Goal: Task Accomplishment & Management: Manage account settings

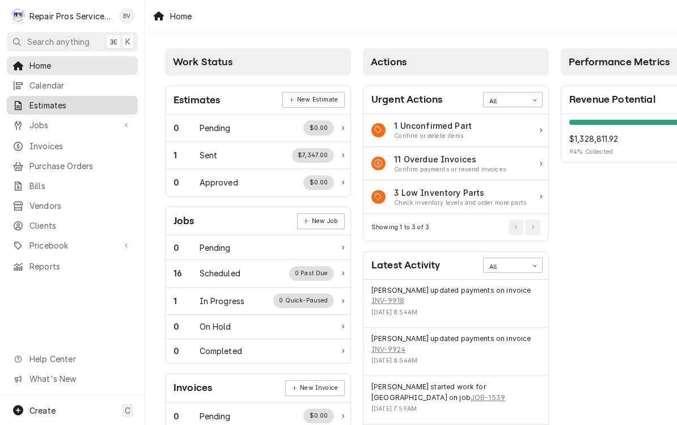
click at [43, 99] on span "Estimates" at bounding box center [80, 105] width 103 height 12
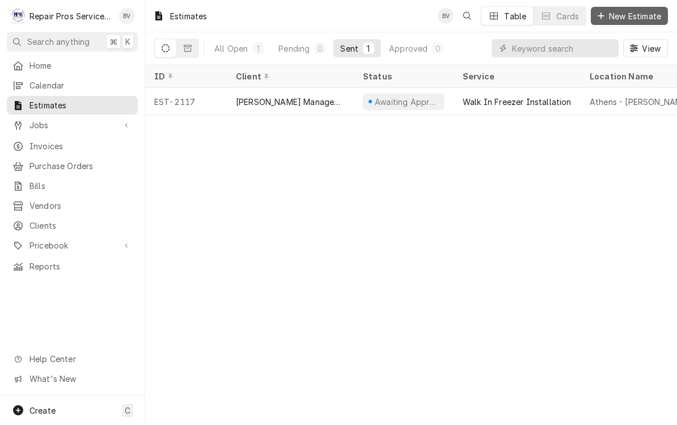
click at [631, 15] on span "New Estimate" at bounding box center [635, 16] width 57 height 12
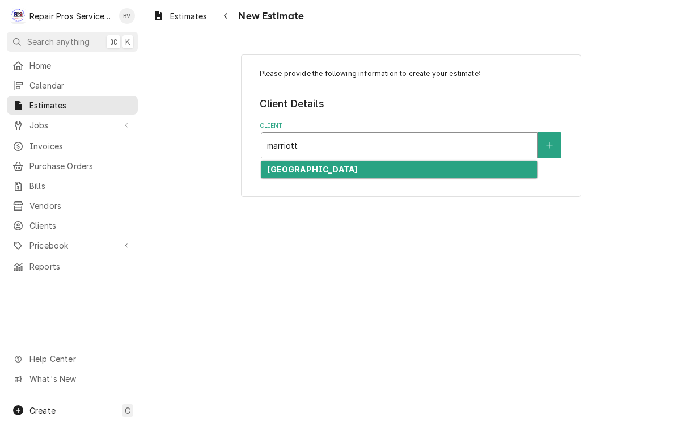
click at [339, 175] on div "Marriott Downtown Chattanooga" at bounding box center [399, 170] width 276 height 18
type input "marriott"
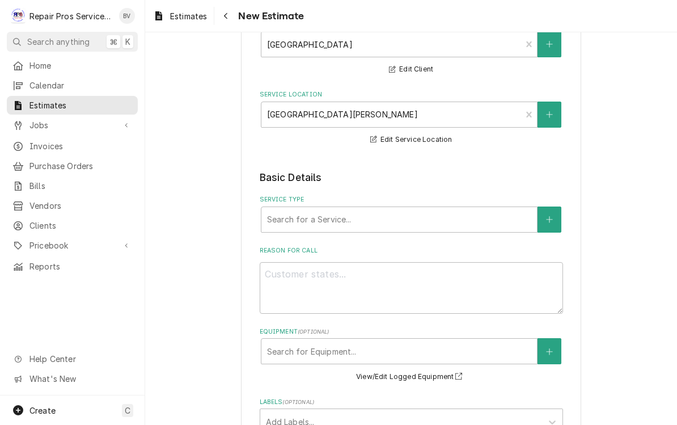
scroll to position [131, 0]
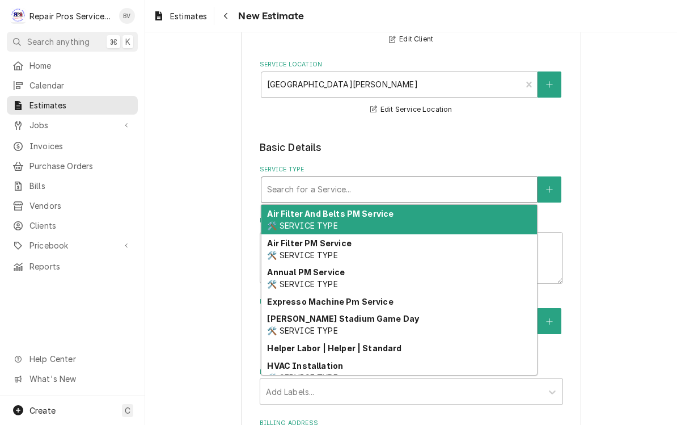
type textarea "x"
type input "d"
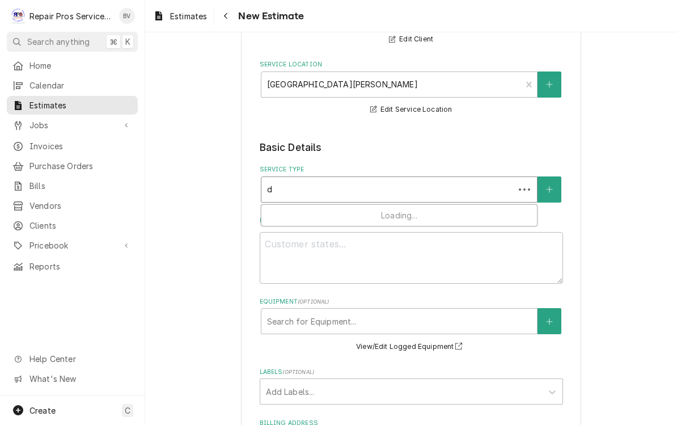
type textarea "x"
type input "di"
type textarea "x"
type input "dia"
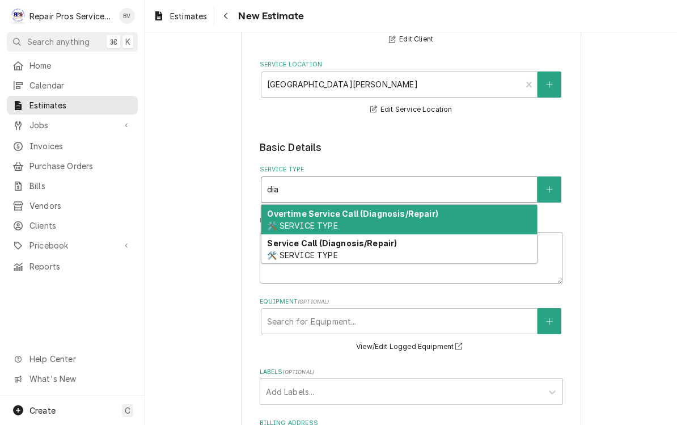
type textarea "x"
click at [335, 244] on strong "Service Call (Diagnosis/Repair)" at bounding box center [332, 243] width 130 height 10
type input "diag"
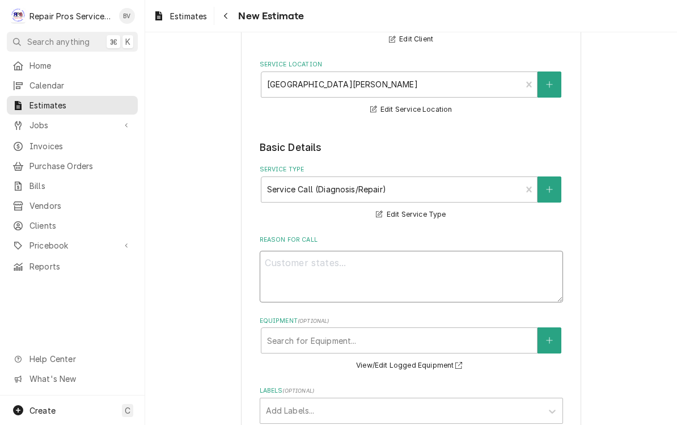
click at [302, 271] on textarea "Reason For Call" at bounding box center [411, 277] width 303 height 52
type textarea "x"
type textarea "R"
type textarea "x"
type textarea "Re"
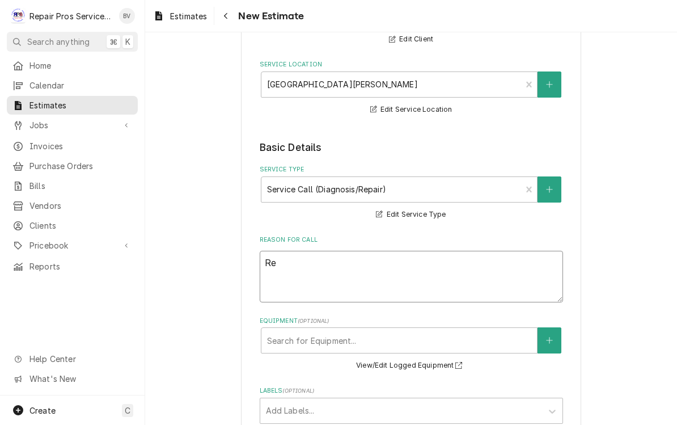
type textarea "x"
type textarea "Rep"
type textarea "x"
type textarea "Repl"
type textarea "x"
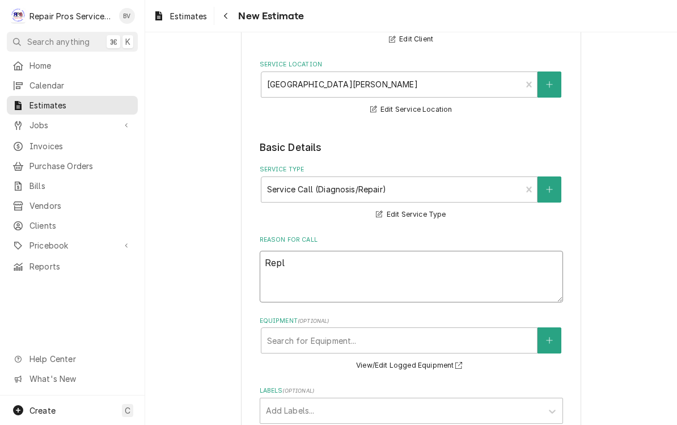
type textarea "Repla"
type textarea "x"
type textarea "Replav"
type textarea "x"
type textarea "Repla"
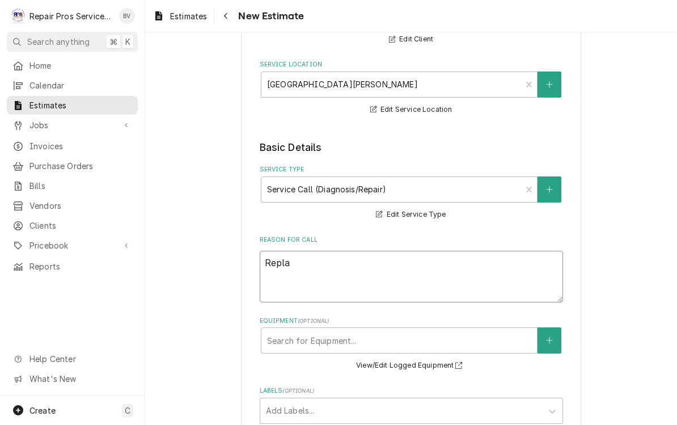
type textarea "x"
type textarea "Replac"
type textarea "x"
type textarea "Replace"
type textarea "x"
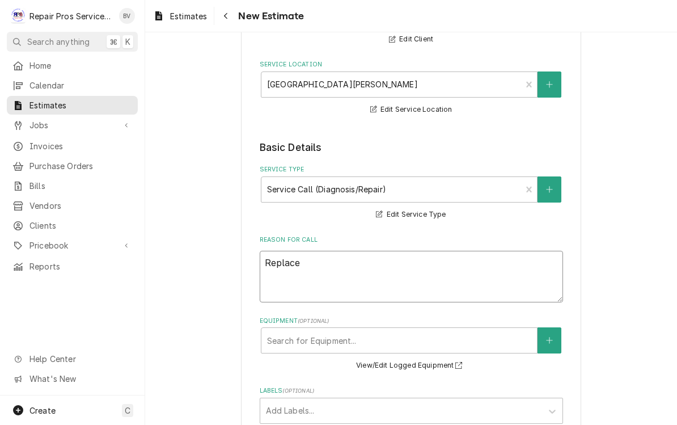
type textarea "Replace"
type textarea "x"
type textarea "Replace c"
type textarea "x"
type textarea "Replace co"
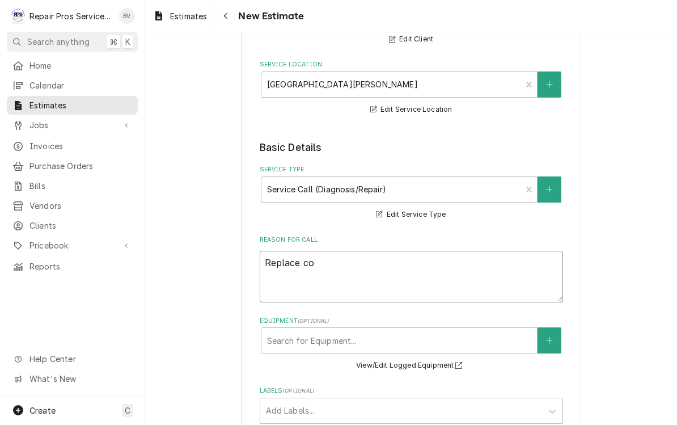
type textarea "x"
type textarea "Replace coi"
type textarea "x"
type textarea "Replace coil"
type textarea "x"
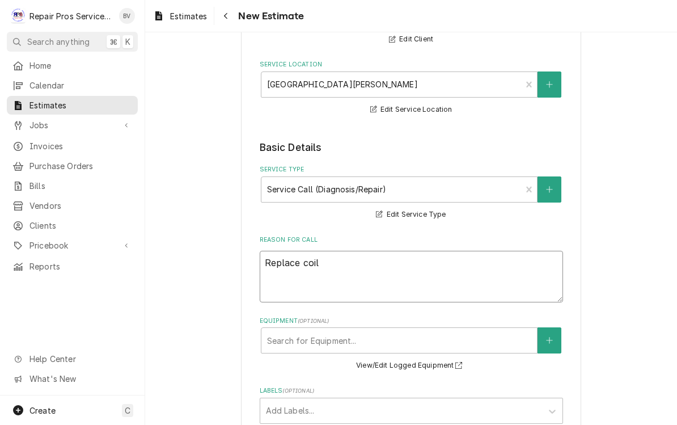
type textarea "Replace coil"
type textarea "x"
type textarea "Replace coil o"
type textarea "x"
type textarea "Replace coil on"
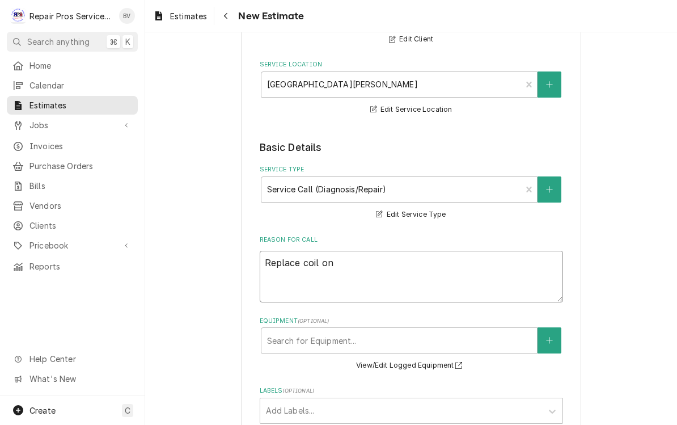
type textarea "x"
type textarea "Replace coil on"
type textarea "x"
type textarea "Replace coil on o"
type textarea "x"
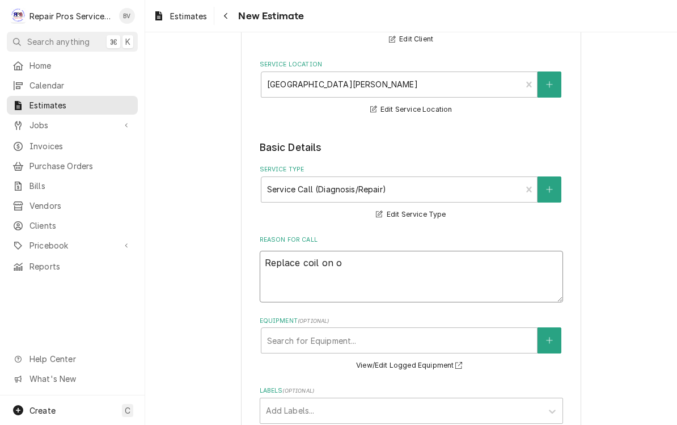
type textarea "Replace coil on"
type textarea "x"
type textarea "Replace coil on p"
type textarea "x"
type textarea "Replace coil on pr"
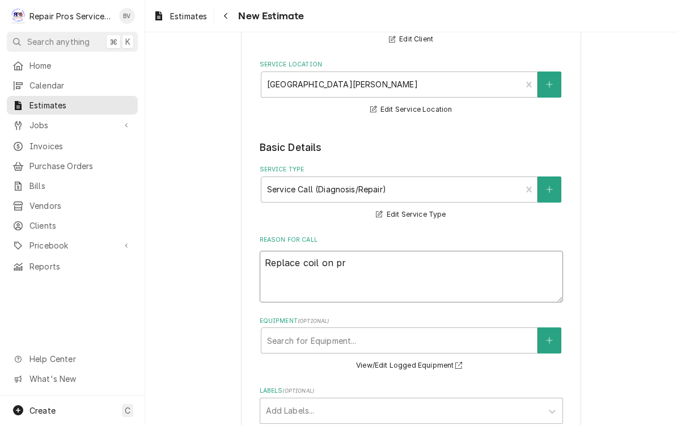
type textarea "x"
type textarea "Replace coil on pre"
type textarea "x"
type textarea "Replace coil on prep"
type textarea "x"
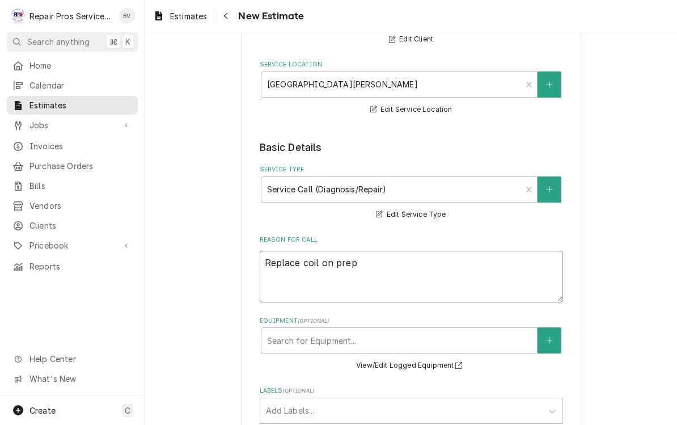
type textarea "Replace coil on prep"
type textarea "x"
type textarea "Replace coil on prep t"
type textarea "x"
type textarea "Replace coil on prep ts"
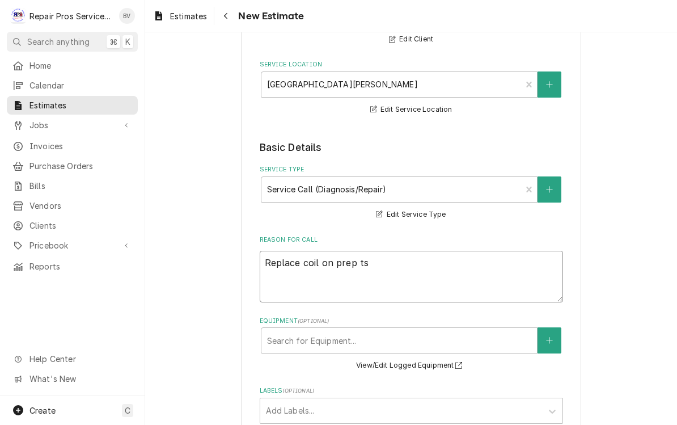
type textarea "x"
type textarea "Replace coil on prep t"
type textarea "x"
type textarea "Replace coil on prep ta"
type textarea "x"
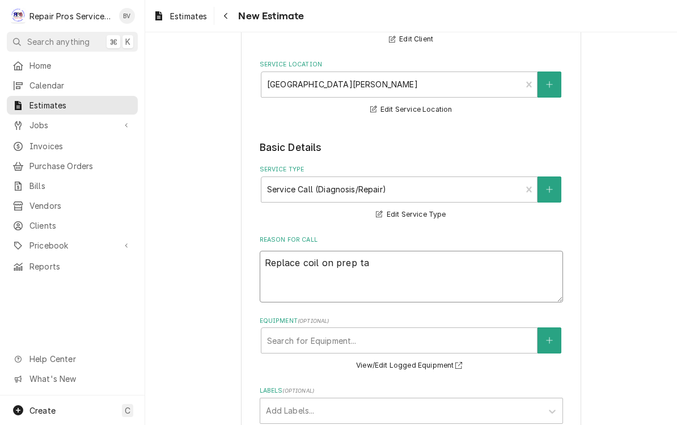
type textarea "Replace coil on prep tab"
type textarea "x"
type textarea "Replace coil on prep tabl"
type textarea "x"
type textarea "Replace coil on prep table"
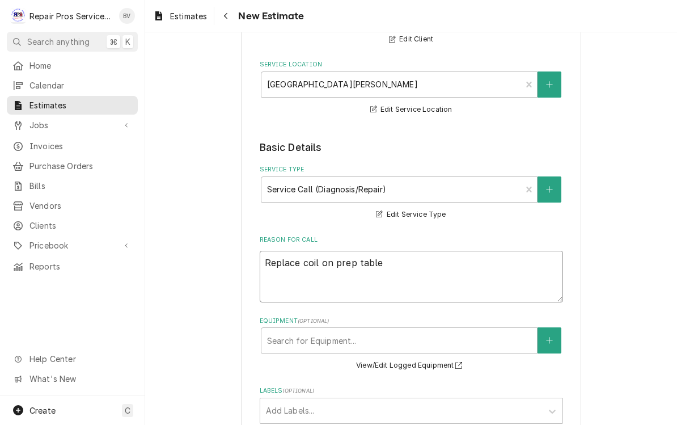
type textarea "x"
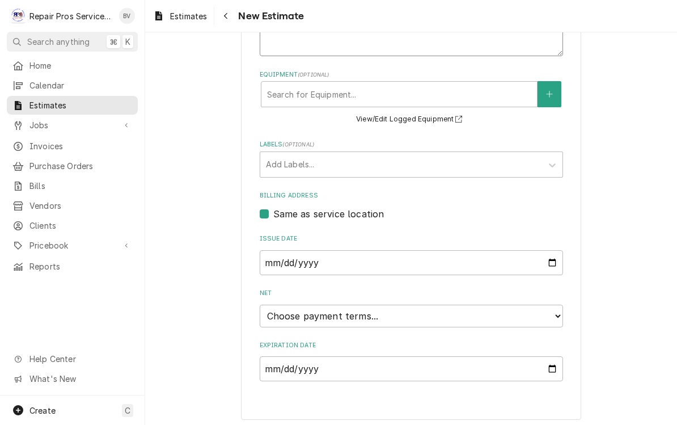
scroll to position [377, 0]
type textarea "Replace coil on prep table"
click at [360, 316] on select "Choose payment terms... Same Day Net 7 Net 14 Net 21 Net 30 Net 45 Net 60 Net 90" at bounding box center [411, 316] width 303 height 23
type textarea "x"
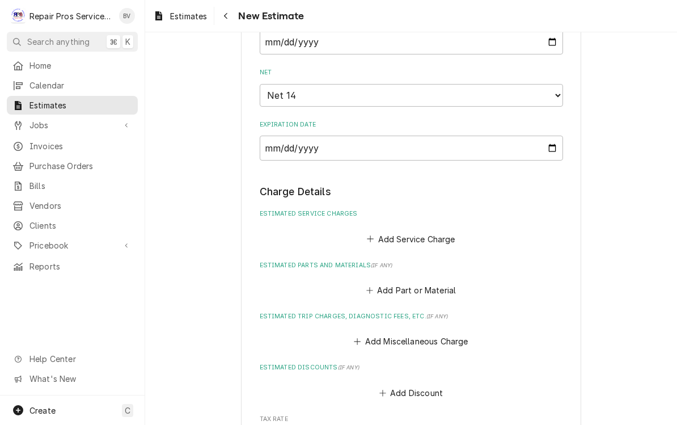
scroll to position [627, 0]
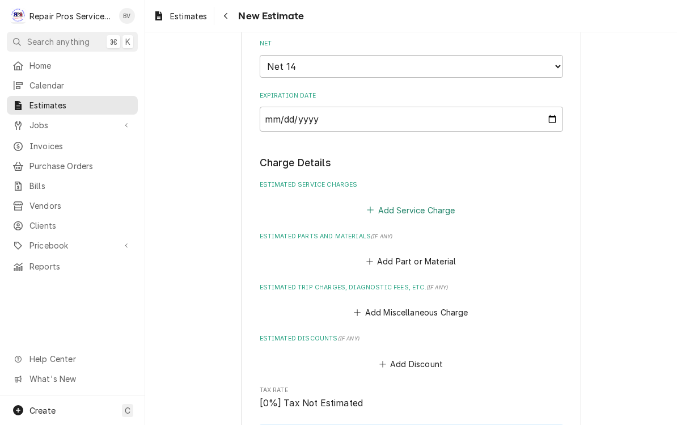
click at [376, 202] on button "Add Service Charge" at bounding box center [411, 210] width 92 height 16
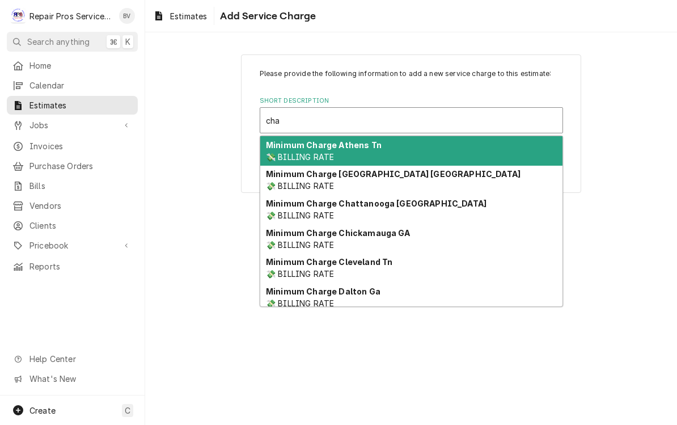
click at [363, 206] on strong "Minimum Charge Chattanooga TN" at bounding box center [376, 204] width 221 height 10
type input "cha"
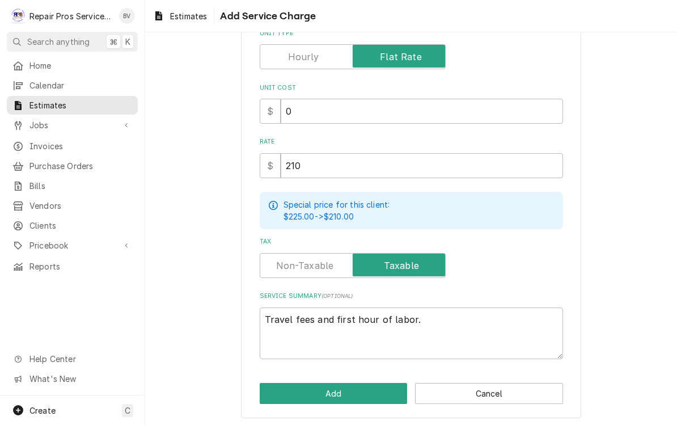
scroll to position [138, 0]
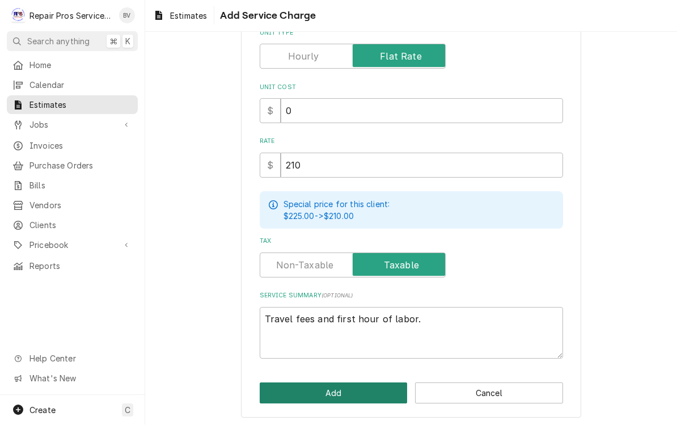
click at [336, 388] on button "Add" at bounding box center [334, 393] width 148 height 21
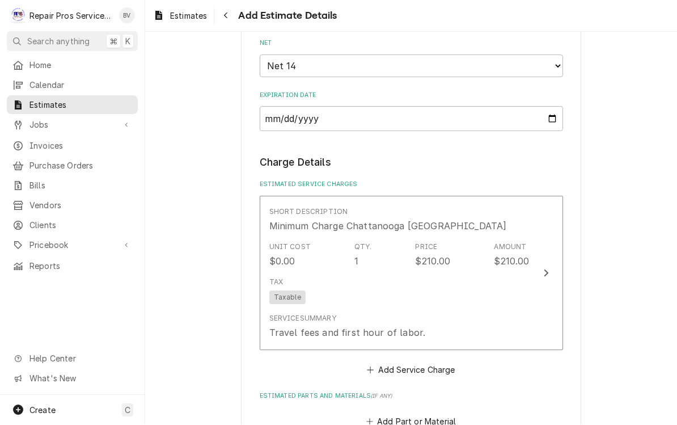
type textarea "x"
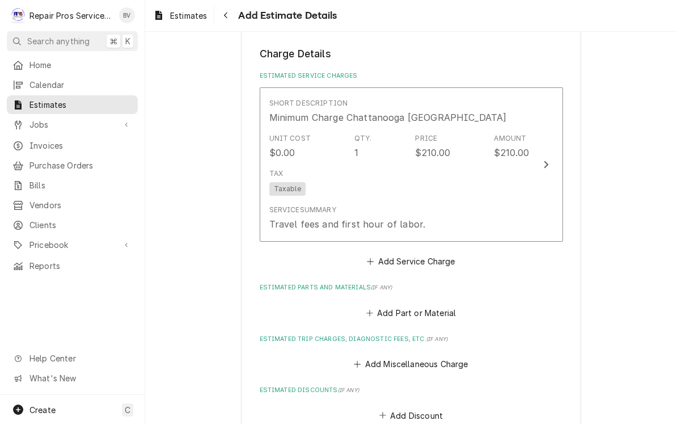
scroll to position [744, 0]
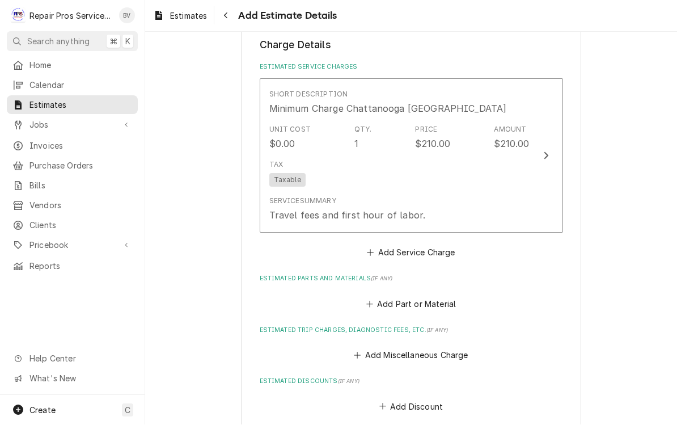
click at [406, 275] on label "Estimated Parts and Materials ( if any )" at bounding box center [411, 279] width 303 height 9
click at [402, 249] on button "Add Service Charge" at bounding box center [411, 253] width 92 height 16
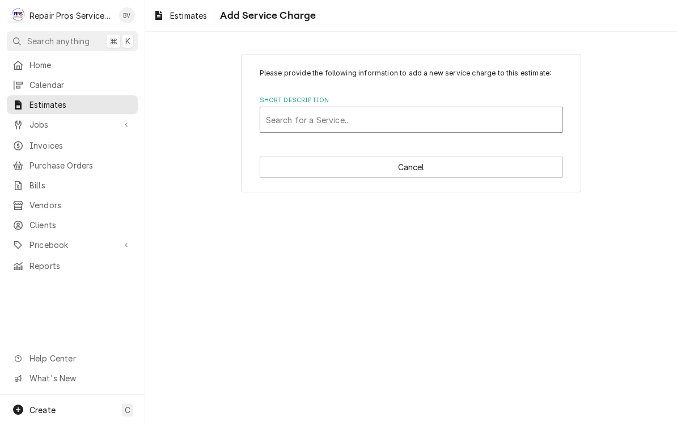
click at [339, 115] on div "Search for a Service..." at bounding box center [411, 121] width 291 height 12
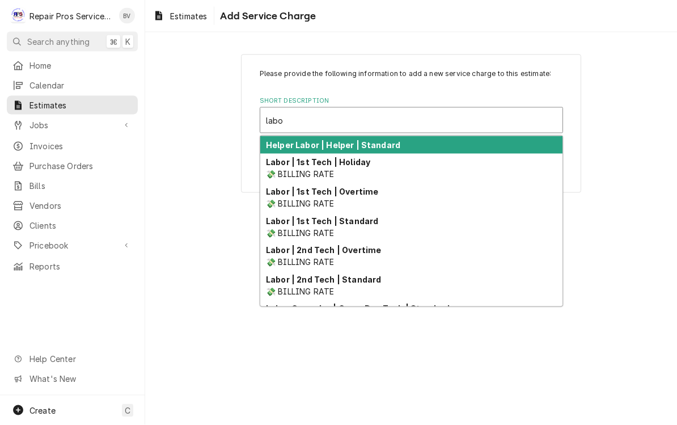
click at [359, 223] on strong "Labor | 1st Tech | Standard" at bounding box center [322, 221] width 112 height 10
type input "labo"
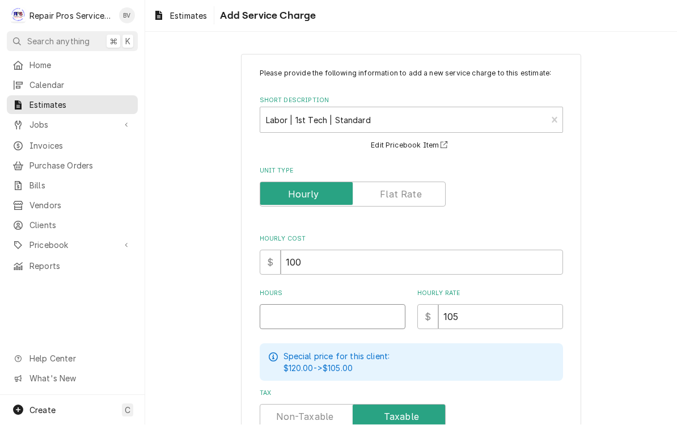
click at [303, 310] on input "Hours" at bounding box center [333, 317] width 146 height 25
type textarea "x"
type input "6"
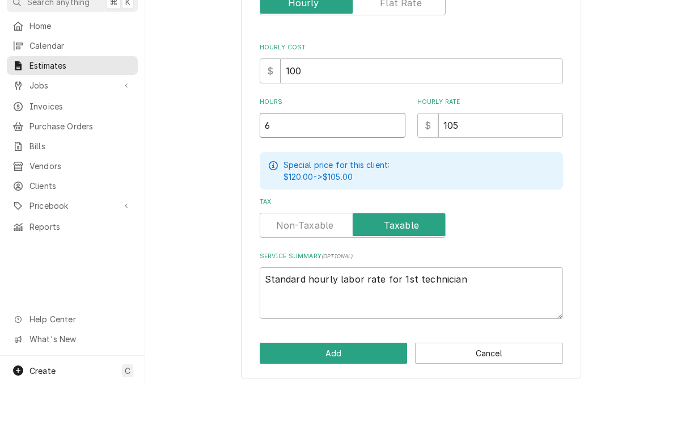
scroll to position [1, 0]
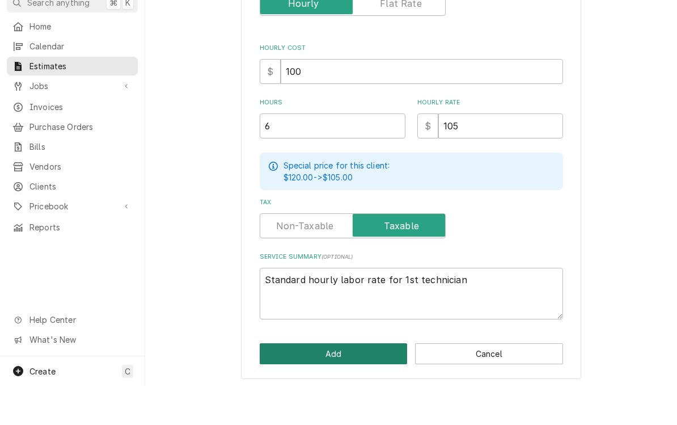
click at [336, 382] on button "Add" at bounding box center [334, 392] width 148 height 21
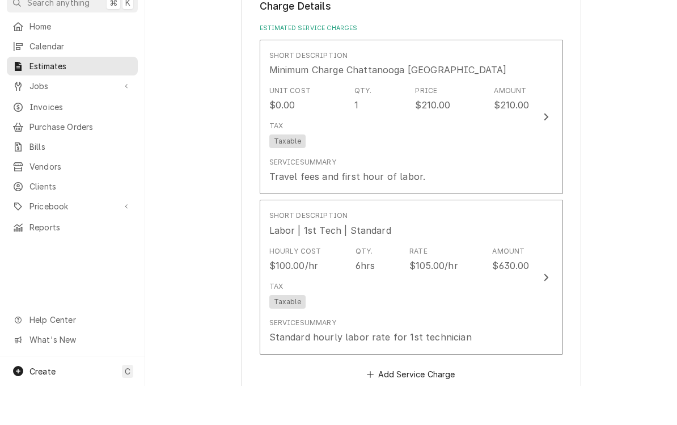
type textarea "x"
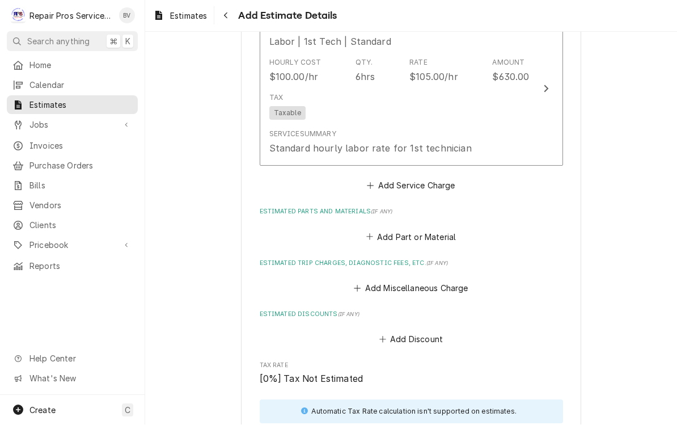
scroll to position [999, 0]
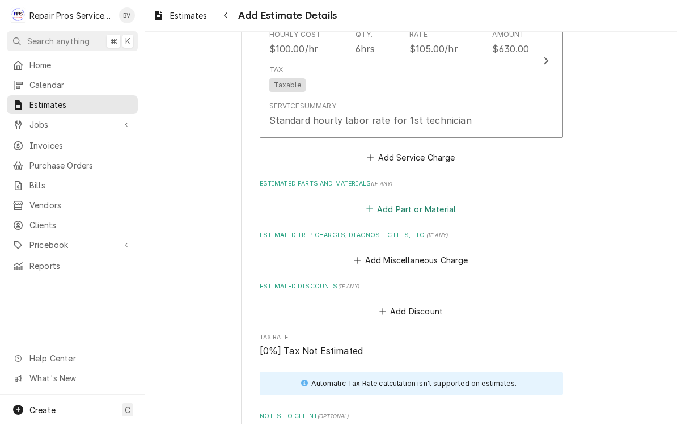
click at [409, 204] on button "Add Part or Material" at bounding box center [411, 209] width 94 height 16
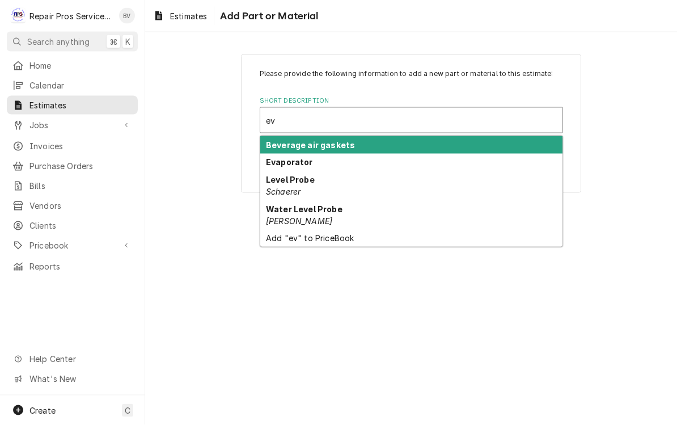
type input "e"
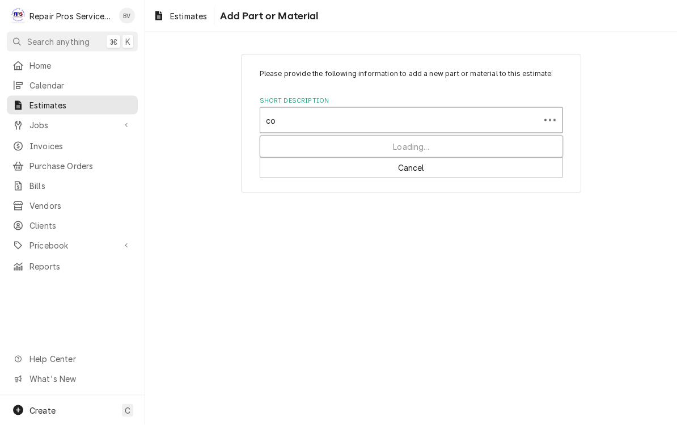
type input "c"
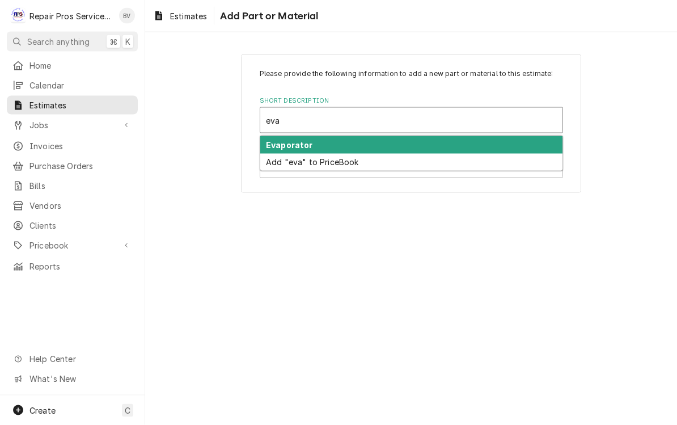
type input "evap"
click at [311, 155] on div "Add "evap" to PriceBook" at bounding box center [411, 163] width 302 height 18
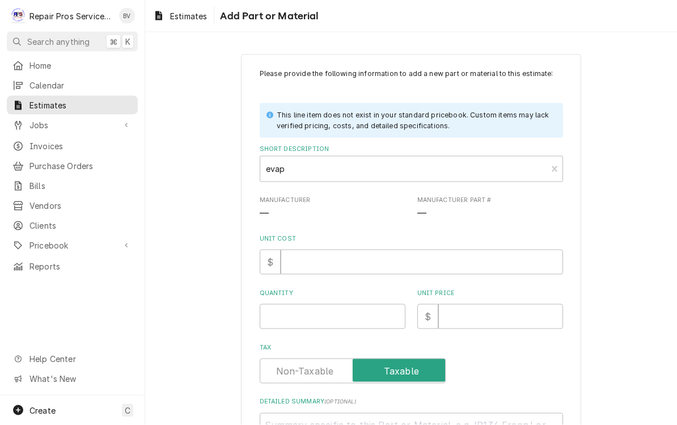
click at [311, 156] on div "evap" at bounding box center [411, 169] width 303 height 26
type textarea "x"
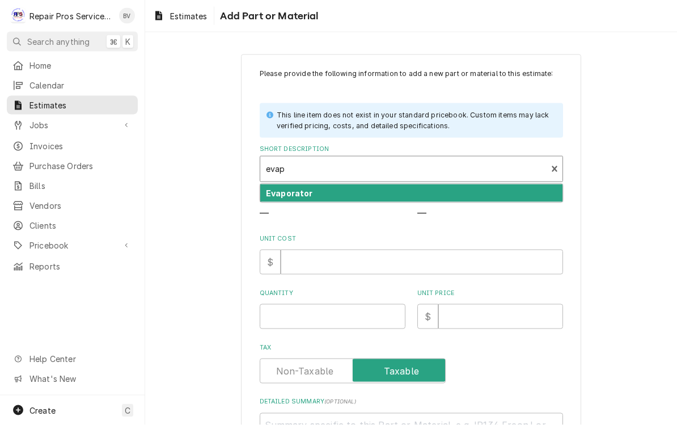
click at [305, 192] on strong "Evaporator" at bounding box center [289, 193] width 47 height 10
type input "evap"
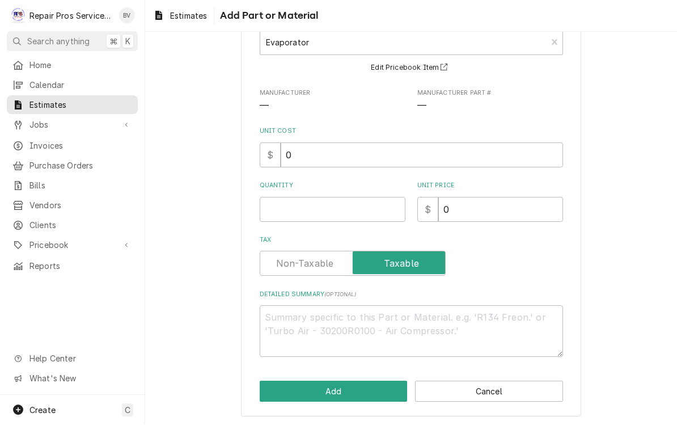
scroll to position [77, 0]
click at [294, 325] on textarea "Detailed Summary ( optional )" at bounding box center [411, 332] width 303 height 52
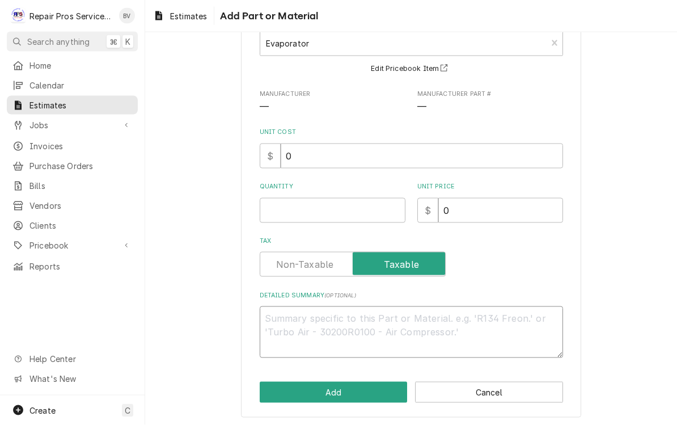
type textarea "x"
type textarea "C"
type textarea "x"
type textarea "Co"
type textarea "x"
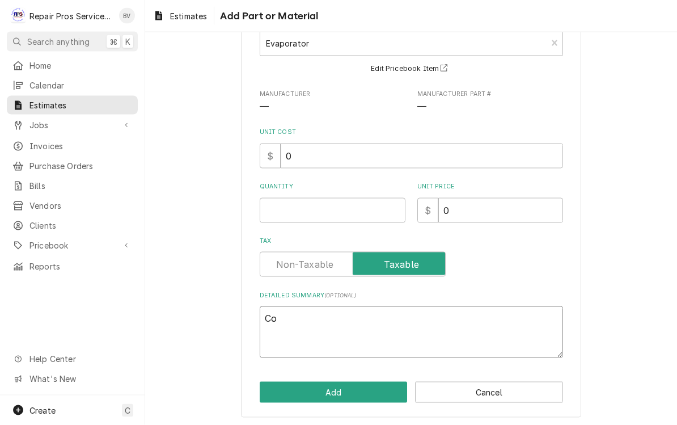
type textarea "Coi"
type textarea "x"
type textarea "Coil"
type textarea "x"
type textarea "Coil"
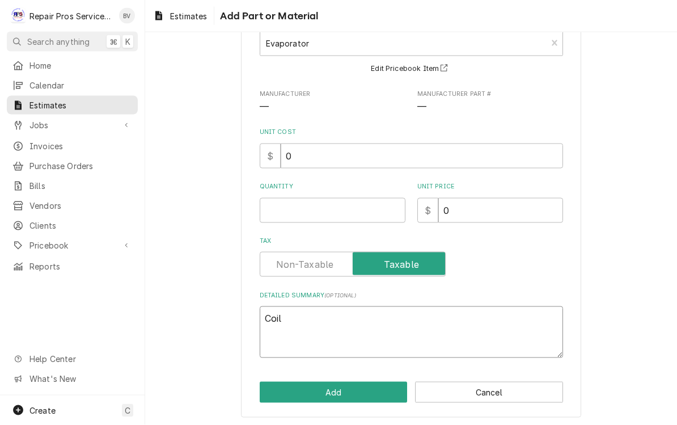
type textarea "x"
type textarea "Coil t"
type textarea "x"
type textarea "Coil tr"
type textarea "x"
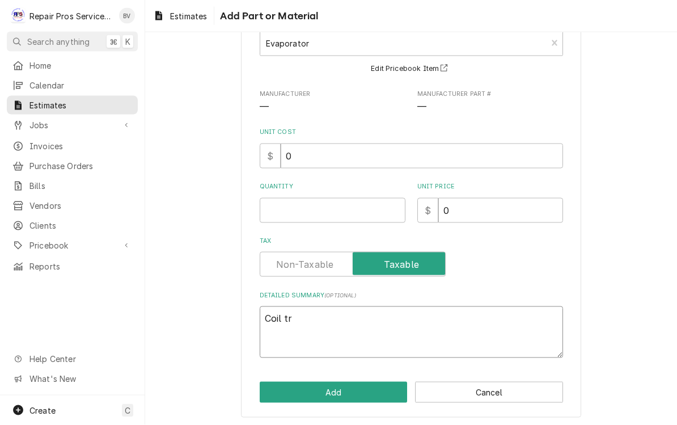
type textarea "Coil tru"
type textarea "x"
type textarea "Coil true"
type textarea "x"
type textarea "Coil true"
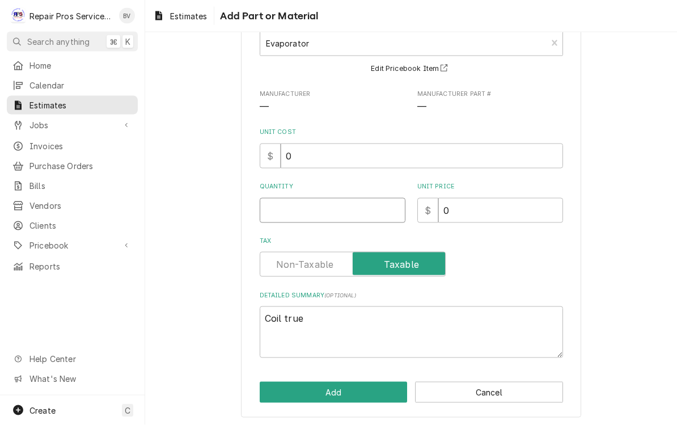
click at [310, 199] on input "Quantity" at bounding box center [333, 210] width 146 height 25
type textarea "x"
type input "1"
type textarea "x"
type input "1"
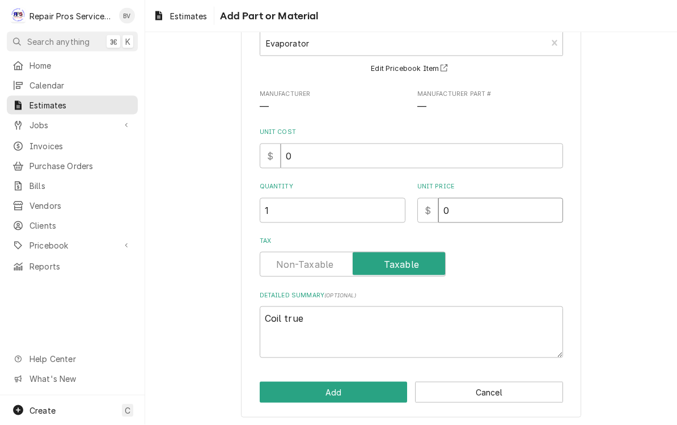
click at [475, 202] on input "0" at bounding box center [500, 210] width 125 height 25
type textarea "x"
type input "06"
type textarea "x"
type input "068"
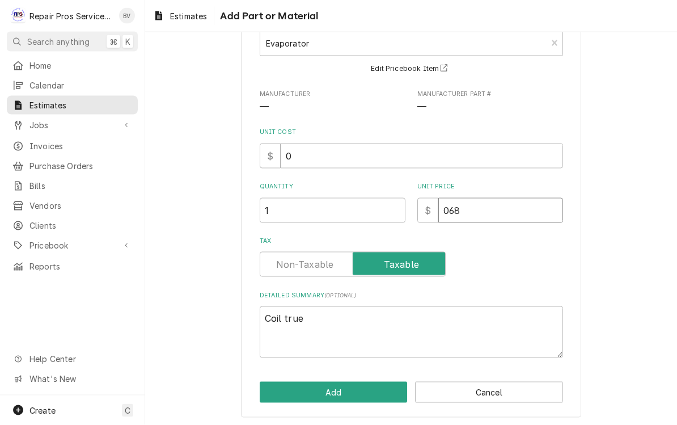
type textarea "x"
type input "0682"
type textarea "x"
type input "0682.9"
type textarea "x"
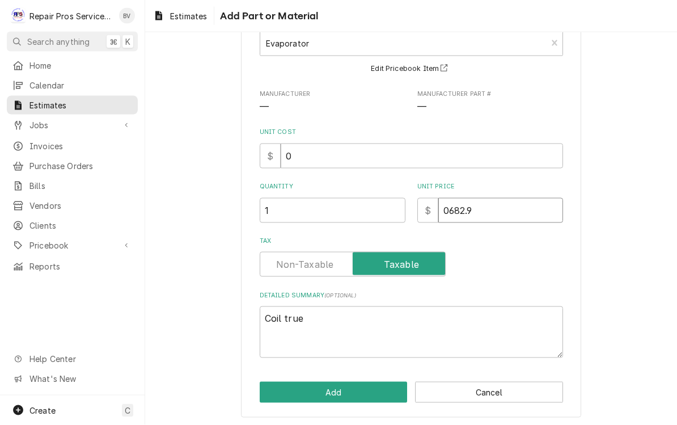
type input "0682.99"
type textarea "x"
type input "0682.9"
type textarea "x"
type input "0682"
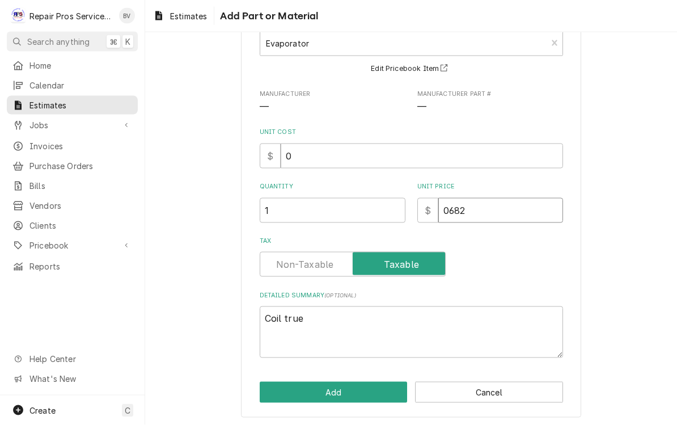
type textarea "x"
type input "068"
type textarea "x"
type input "06"
type textarea "x"
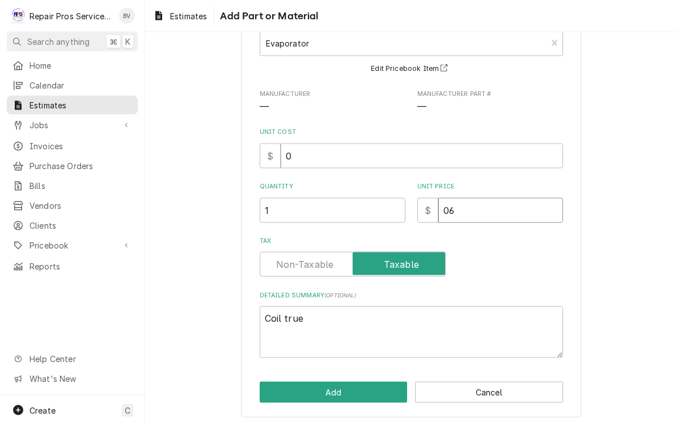
type input "0"
type textarea "x"
type input "6"
type textarea "x"
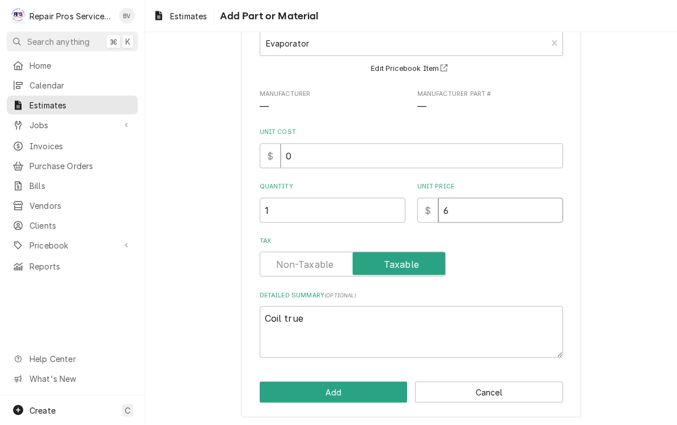
type input "68"
type textarea "x"
type input "682"
type textarea "x"
type input "682.9"
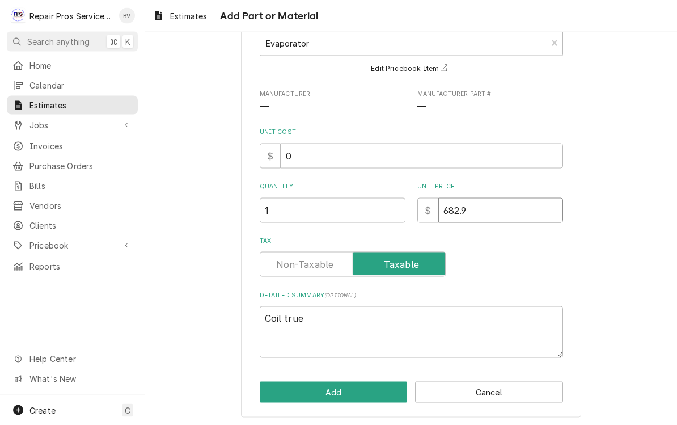
type textarea "x"
type input "682.99"
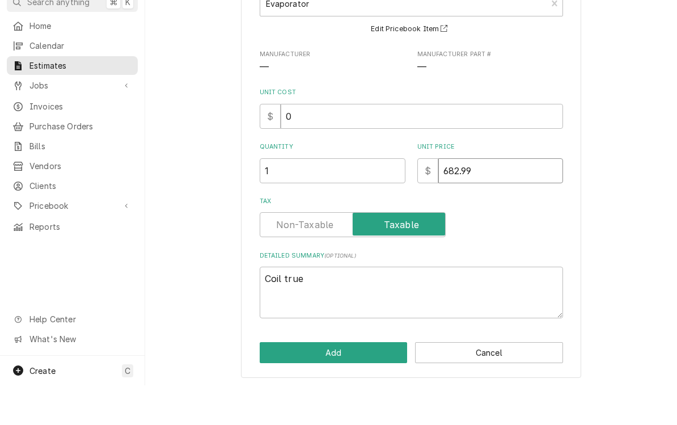
scroll to position [1, 0]
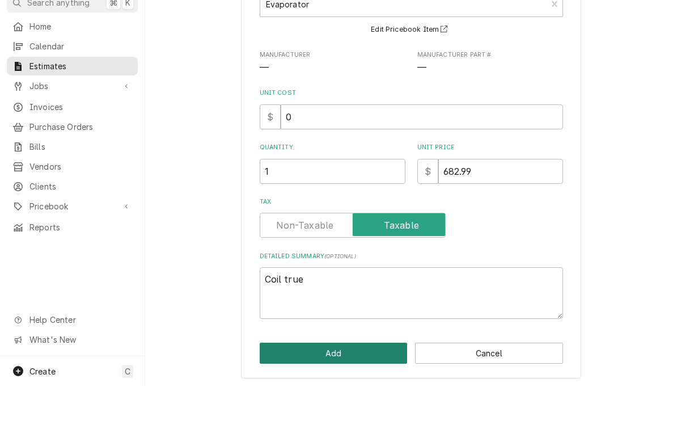
click at [325, 382] on button "Add" at bounding box center [334, 392] width 148 height 21
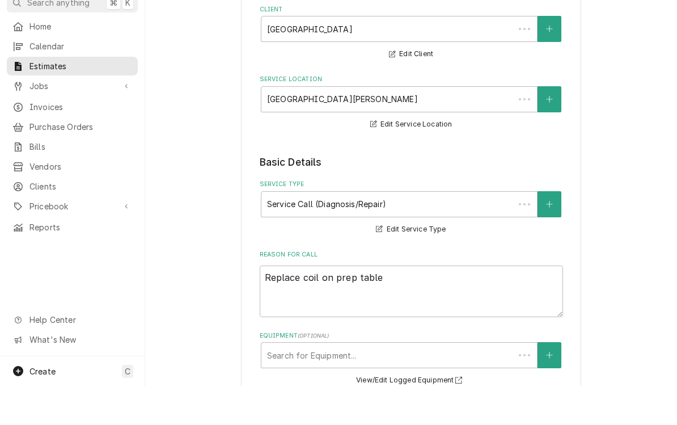
scroll to position [999, 0]
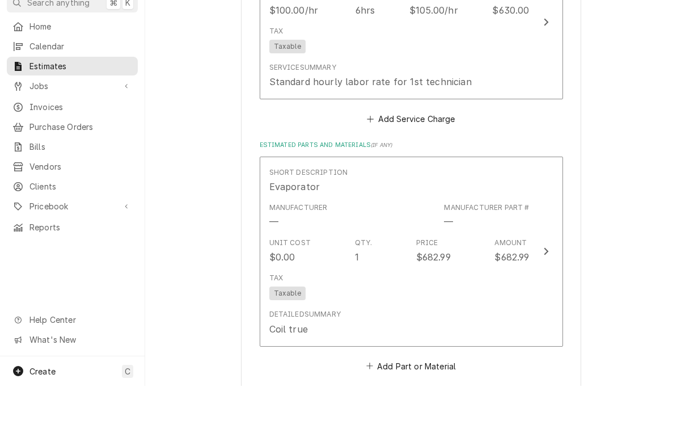
type textarea "x"
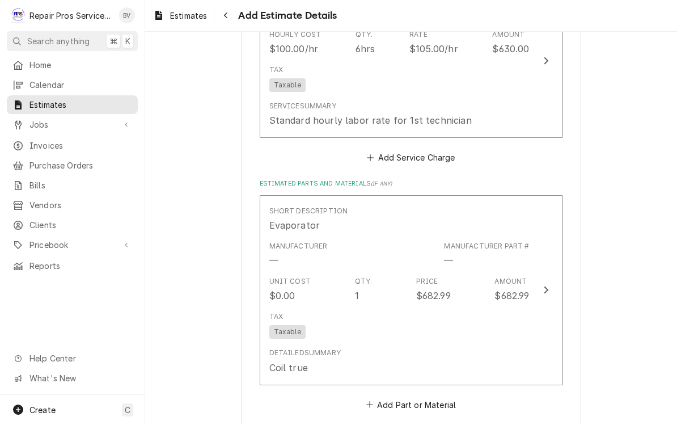
click at [424, 389] on div "Short Description Evaporator Manufacturer — Manufacturer Part # — Unit Cost $0.…" at bounding box center [411, 304] width 303 height 217
click at [422, 398] on button "Add Part or Material" at bounding box center [411, 405] width 94 height 16
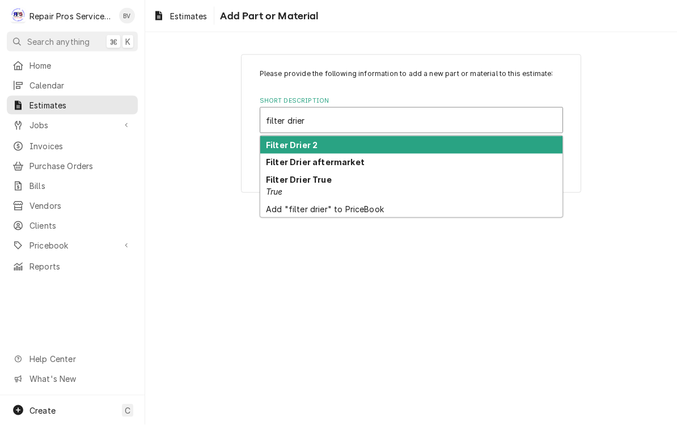
click at [303, 179] on strong "Filter Drier True" at bounding box center [299, 180] width 66 height 10
type input "filter drier"
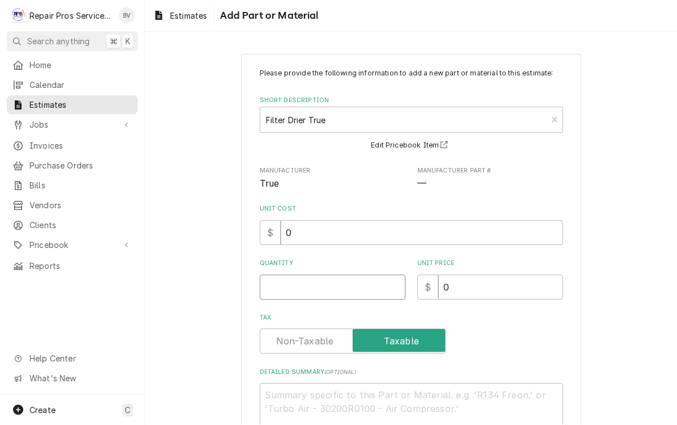
click at [288, 284] on input "Quantity" at bounding box center [333, 287] width 146 height 25
type textarea "x"
type input "1"
type textarea "x"
type input "1"
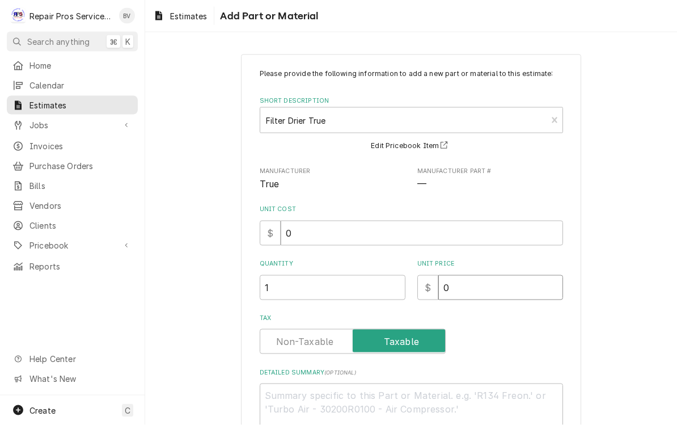
click at [471, 291] on input "0" at bounding box center [500, 287] width 125 height 25
type textarea "x"
type input "05"
type textarea "x"
type input "054"
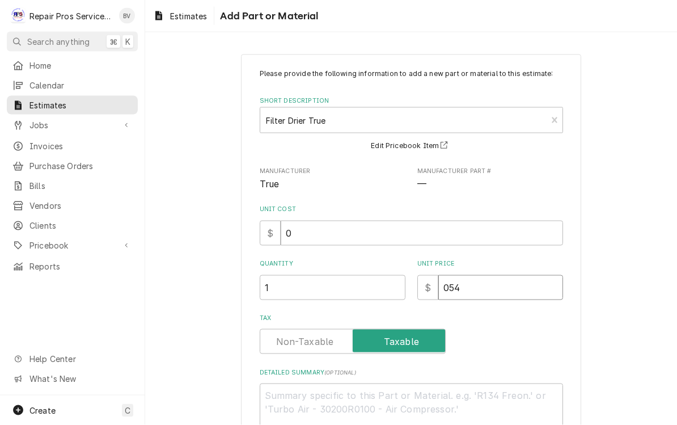
type textarea "x"
type input "054.3"
type textarea "x"
type input "054.31"
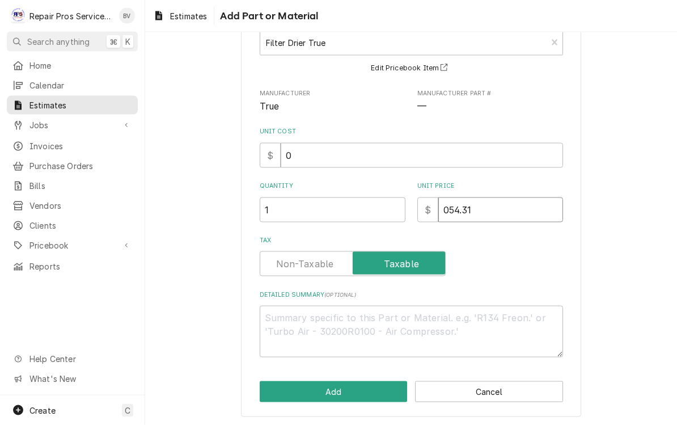
type textarea "x"
type input "054.3"
type textarea "x"
type input "054"
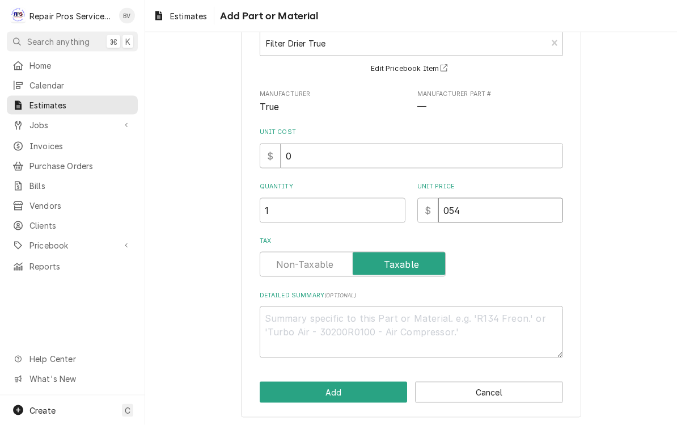
type textarea "x"
type input "05"
type textarea "x"
type input "0"
type textarea "x"
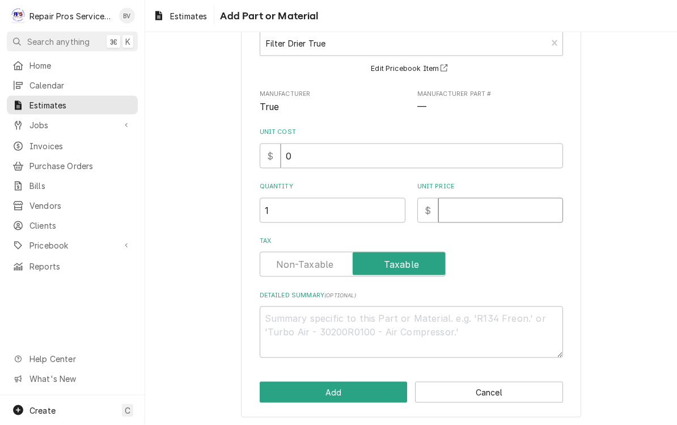
type textarea "x"
type input "5"
type textarea "x"
type input "54"
type textarea "x"
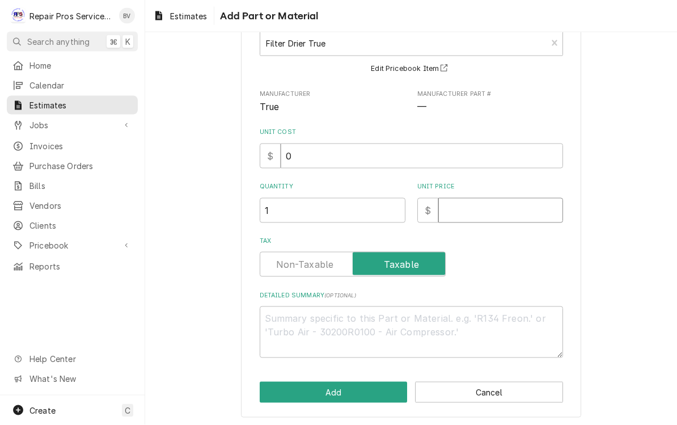
type textarea "x"
type input "54"
type textarea "x"
type input "54.3"
type textarea "x"
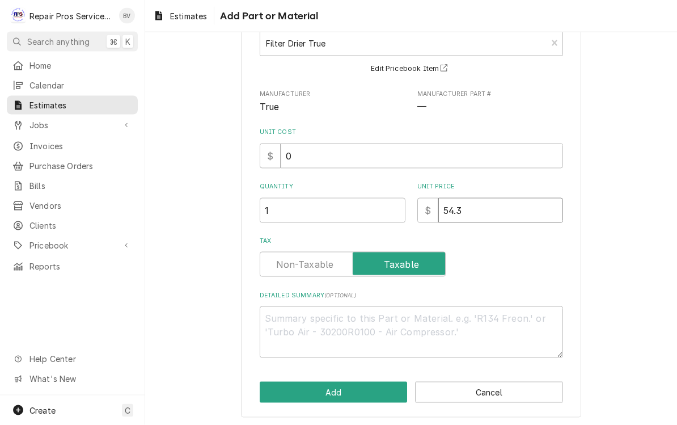
type input "54.31"
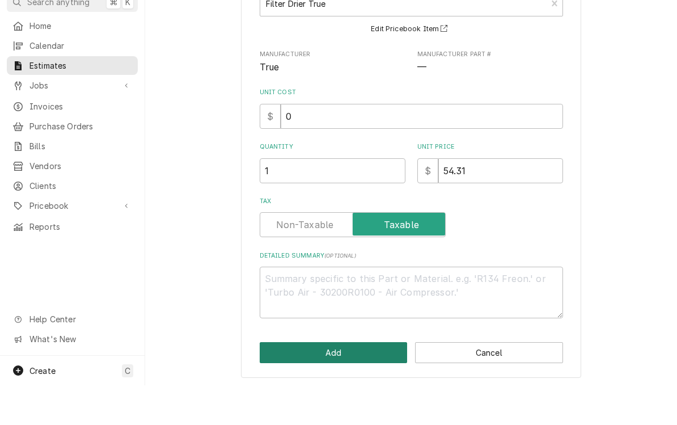
click at [331, 382] on button "Add" at bounding box center [334, 392] width 148 height 21
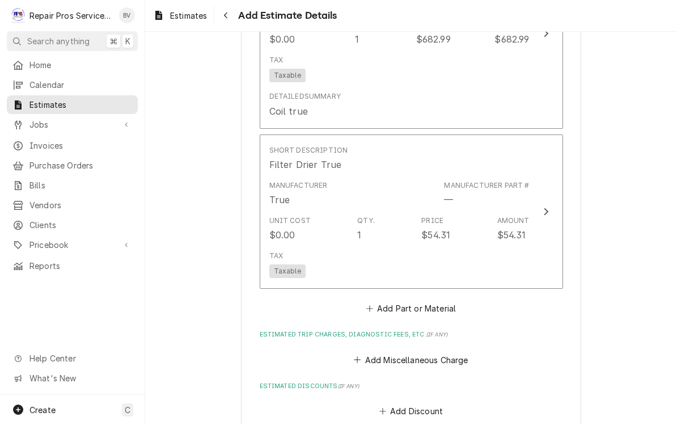
scroll to position [1266, 0]
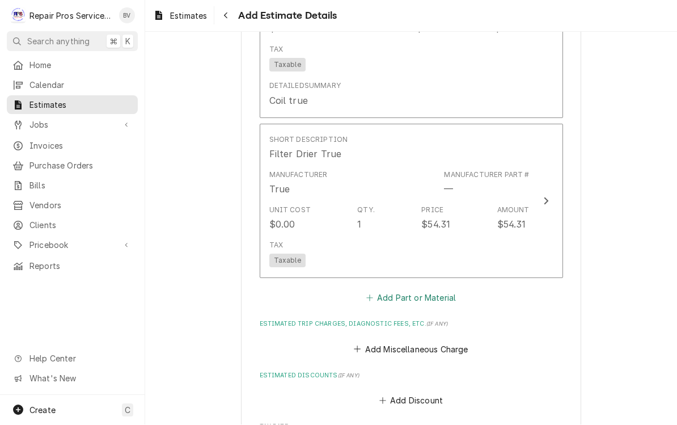
click at [392, 295] on button "Add Part or Material" at bounding box center [411, 298] width 94 height 16
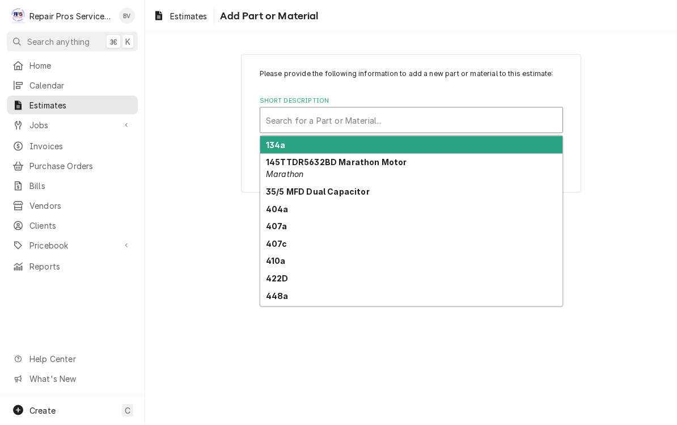
click at [284, 144] on strong "134a" at bounding box center [276, 145] width 20 height 10
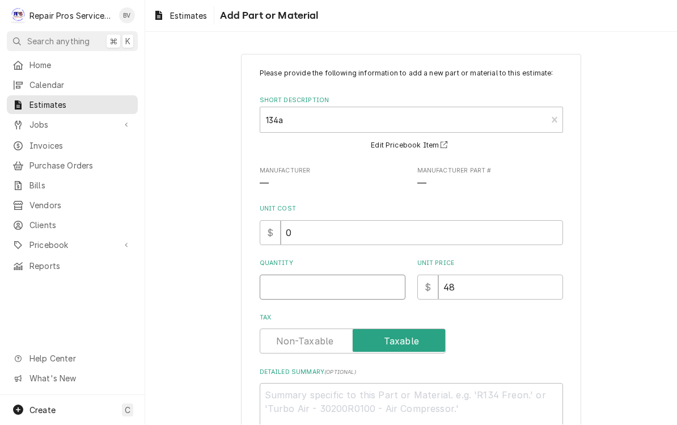
click at [297, 285] on input "Quantity" at bounding box center [333, 287] width 146 height 25
type textarea "x"
type input "1"
type textarea "x"
type input "1.5"
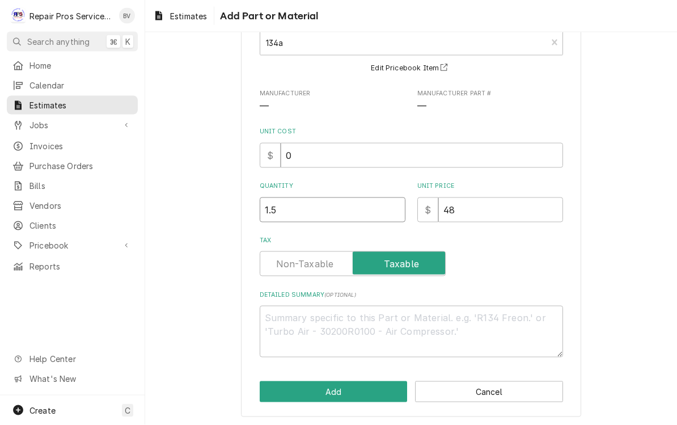
scroll to position [77, 0]
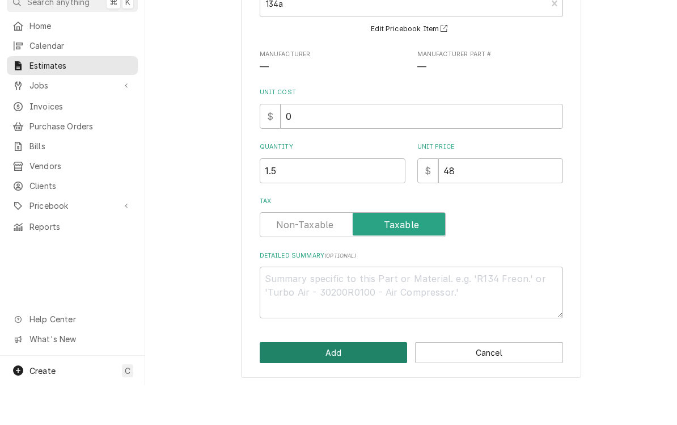
click at [337, 382] on button "Add" at bounding box center [334, 392] width 148 height 21
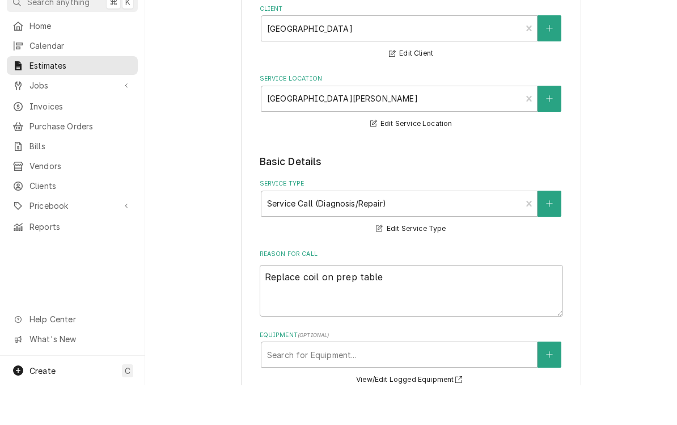
scroll to position [1266, 0]
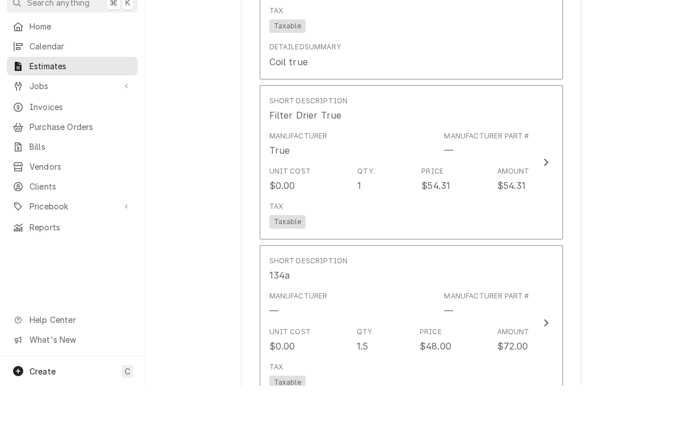
type textarea "x"
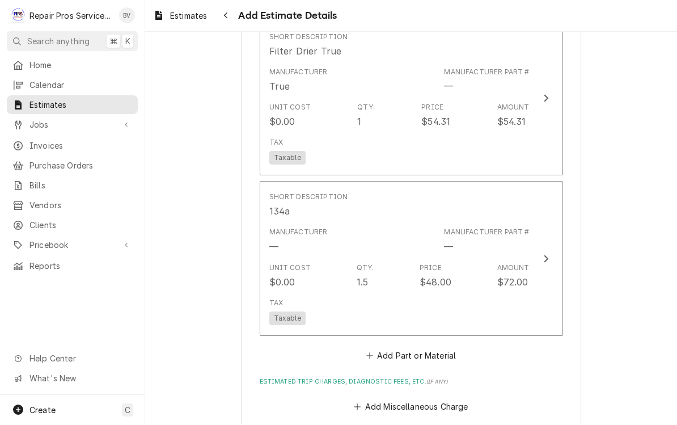
scroll to position [1539, 0]
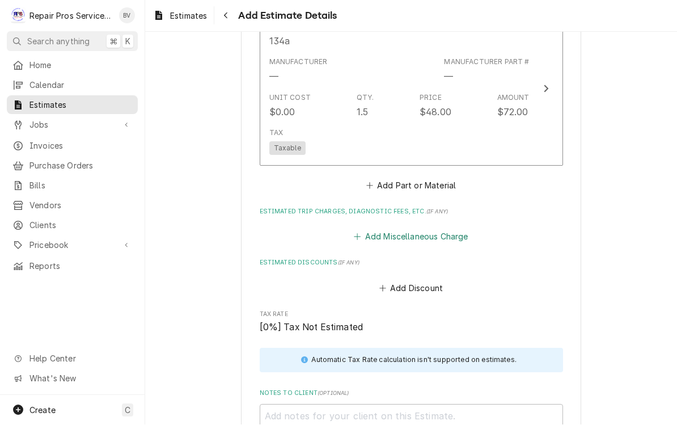
click at [420, 233] on button "Add Miscellaneous Charge" at bounding box center [411, 237] width 118 height 16
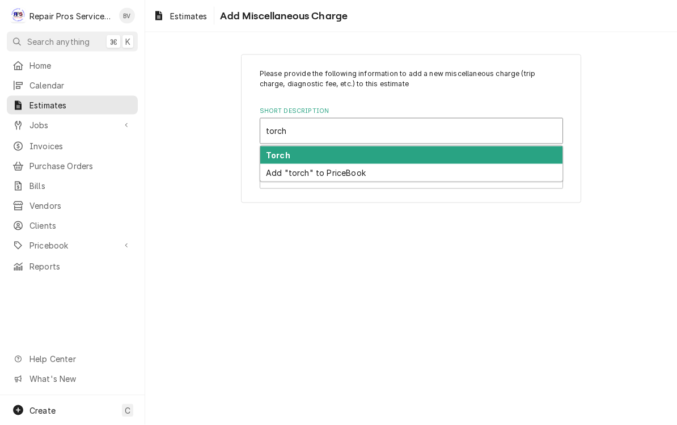
click at [303, 153] on div "Torch" at bounding box center [411, 155] width 302 height 18
type input "torch"
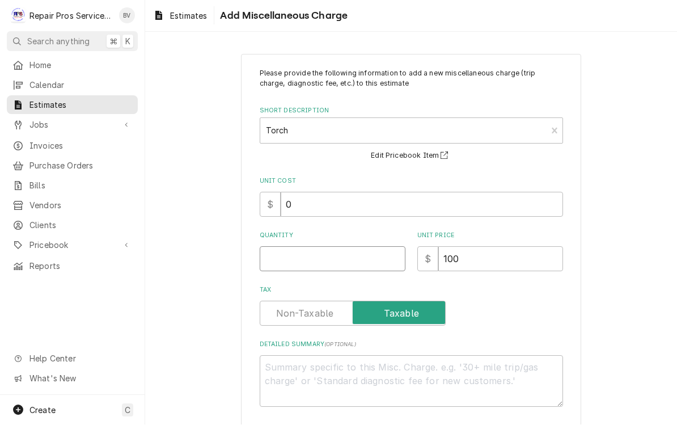
click at [297, 247] on input "Quantity" at bounding box center [333, 259] width 146 height 25
type textarea "x"
type input "1"
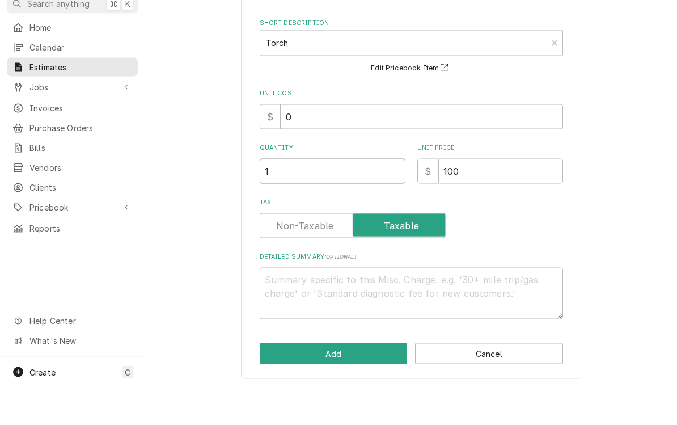
scroll to position [1, 0]
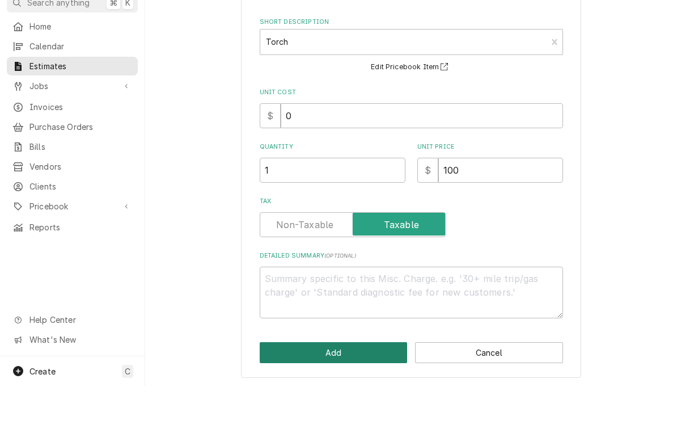
click at [335, 381] on button "Add" at bounding box center [334, 391] width 148 height 21
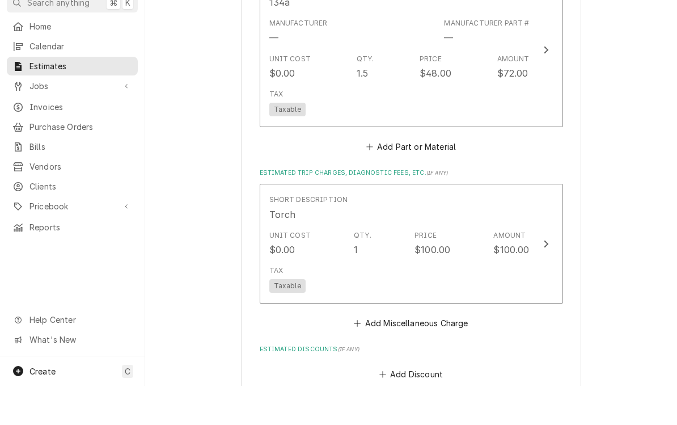
type textarea "x"
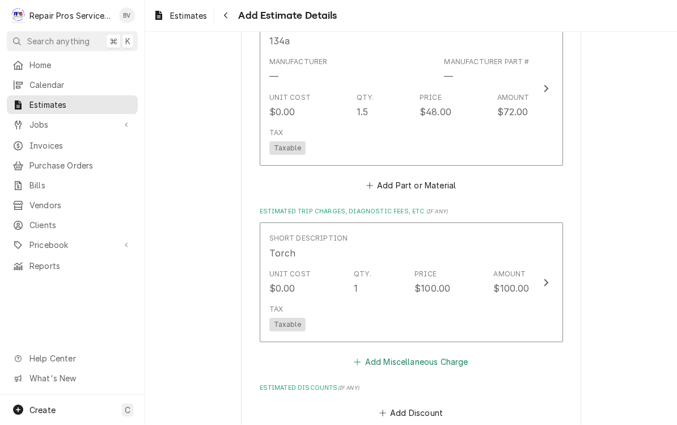
click at [397, 362] on button "Add Miscellaneous Charge" at bounding box center [411, 362] width 118 height 16
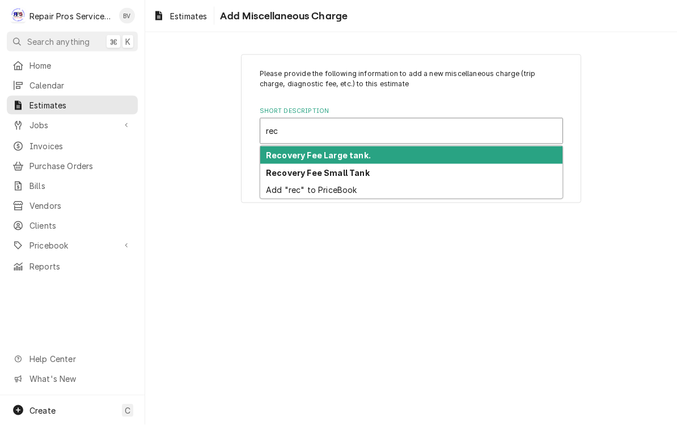
click at [341, 171] on strong "Recovery Fee Small Tank" at bounding box center [318, 173] width 104 height 10
type input "rec"
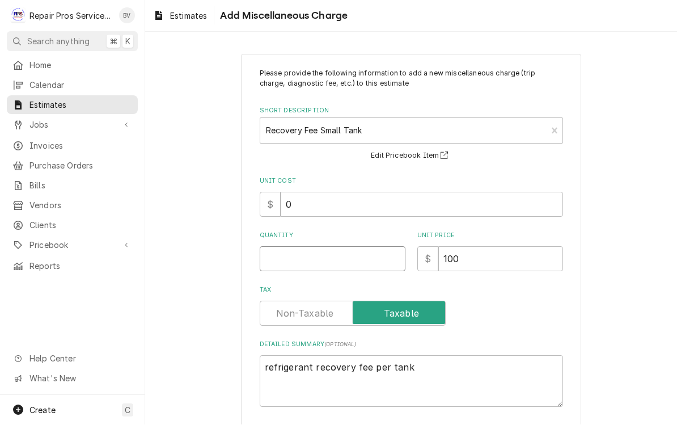
click at [300, 265] on input "Quantity" at bounding box center [333, 259] width 146 height 25
type textarea "x"
type input "1"
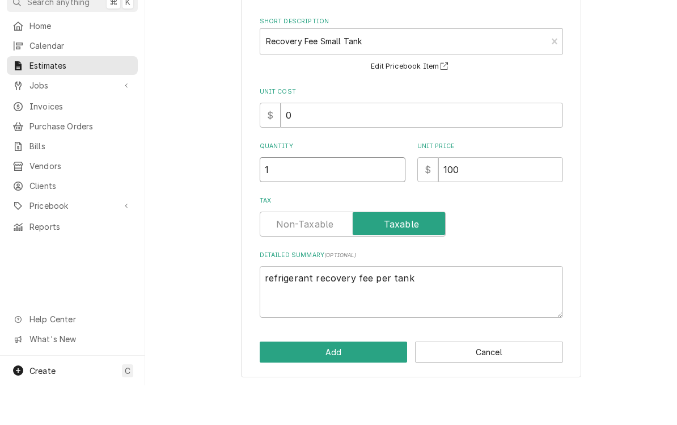
scroll to position [1, 0]
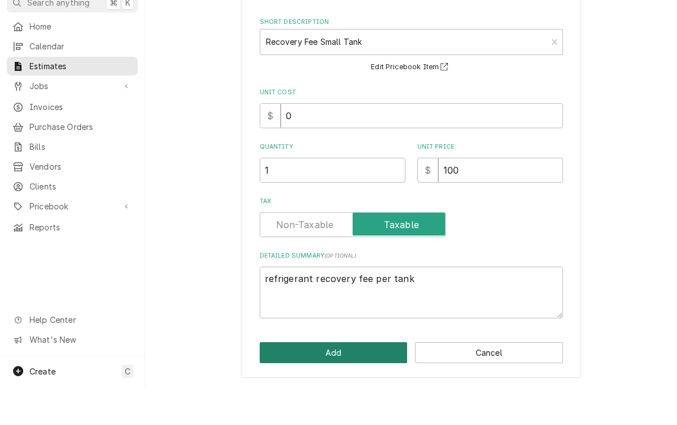
click at [341, 381] on button "Add" at bounding box center [334, 391] width 148 height 21
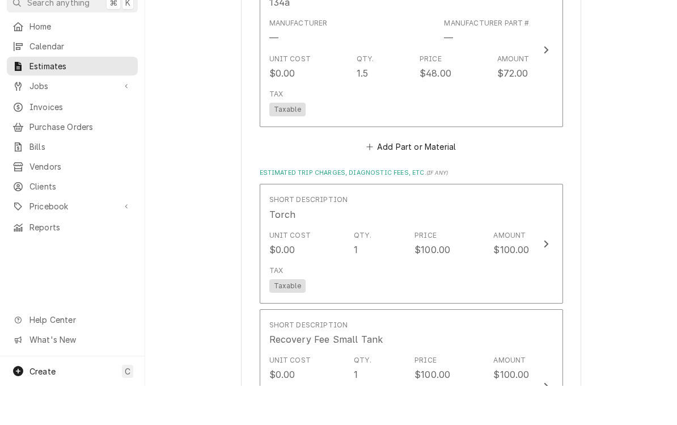
type textarea "x"
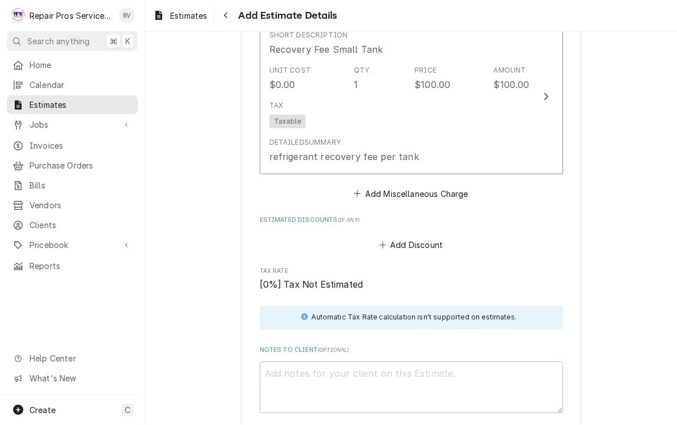
scroll to position [1865, 0]
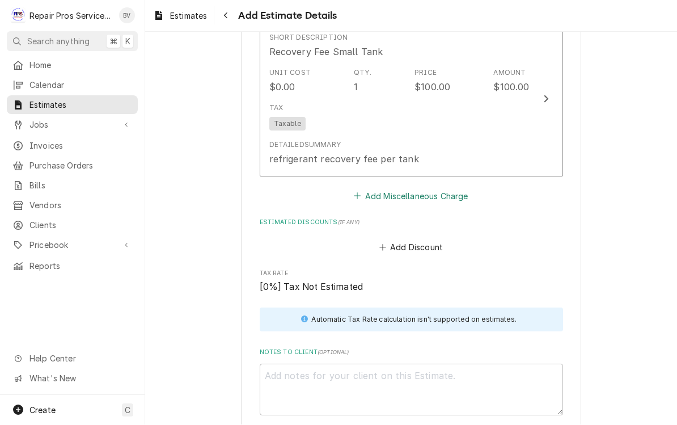
click at [415, 188] on button "Add Miscellaneous Charge" at bounding box center [411, 196] width 118 height 16
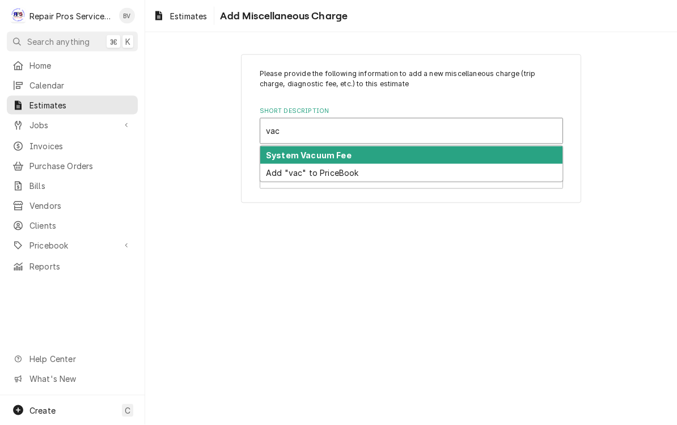
click at [331, 154] on strong "System Vacuum Fee" at bounding box center [309, 155] width 86 height 10
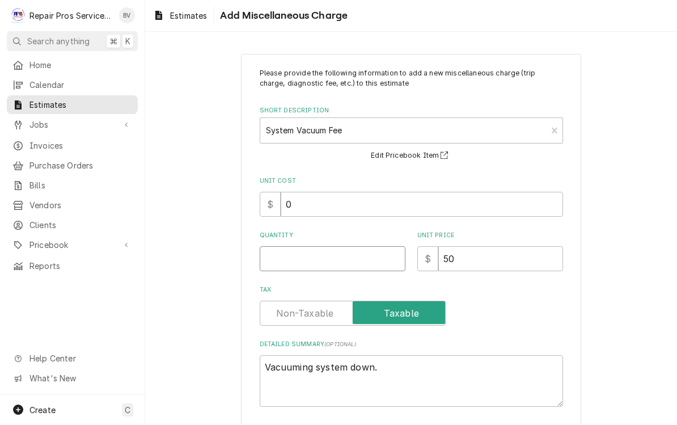
click at [305, 257] on input "Quantity" at bounding box center [333, 259] width 146 height 25
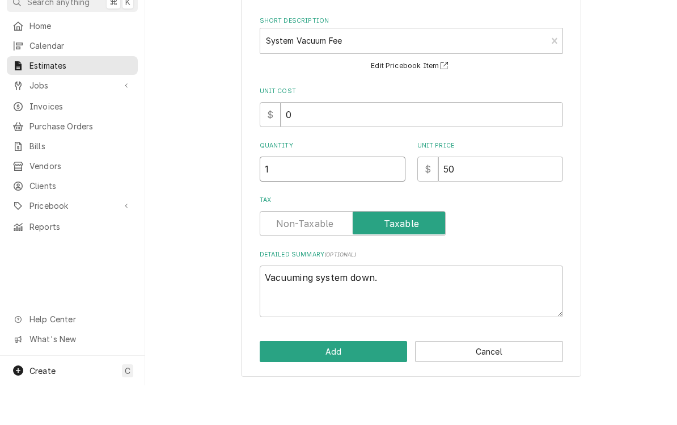
scroll to position [50, 0]
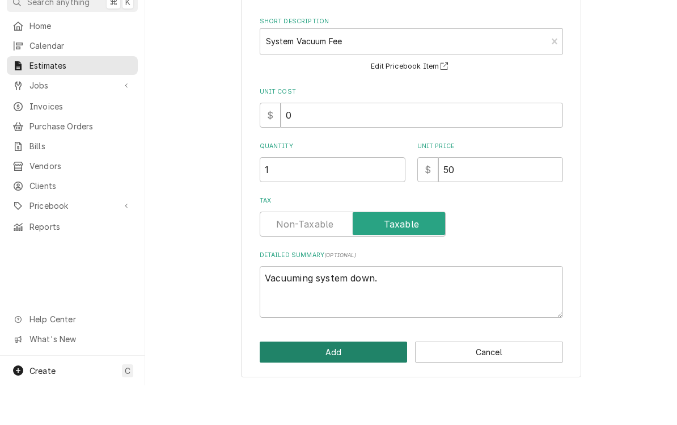
click at [343, 381] on button "Add" at bounding box center [334, 391] width 148 height 21
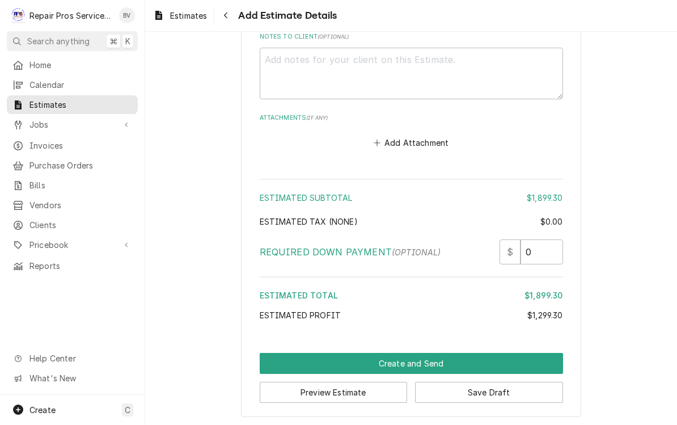
scroll to position [2340, 0]
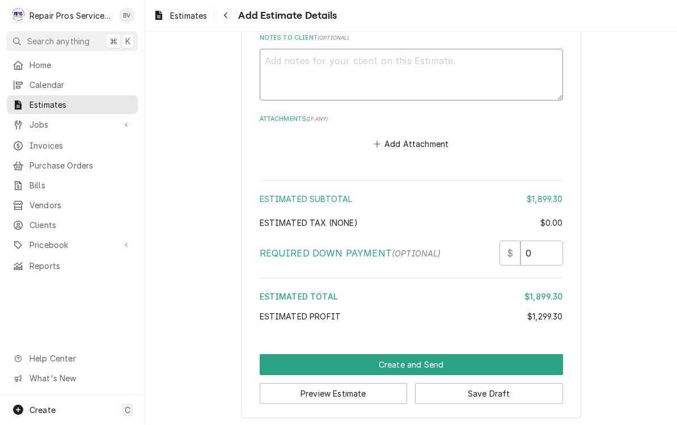
click at [298, 62] on textarea "Notes to Client ( optional )" at bounding box center [411, 75] width 303 height 52
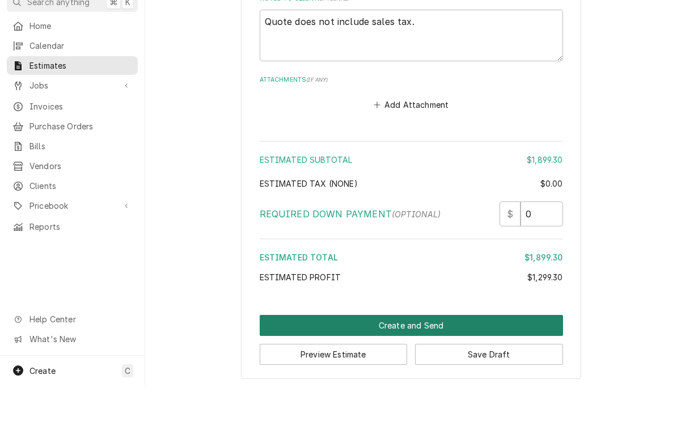
click at [411, 354] on button "Create and Send" at bounding box center [411, 364] width 303 height 21
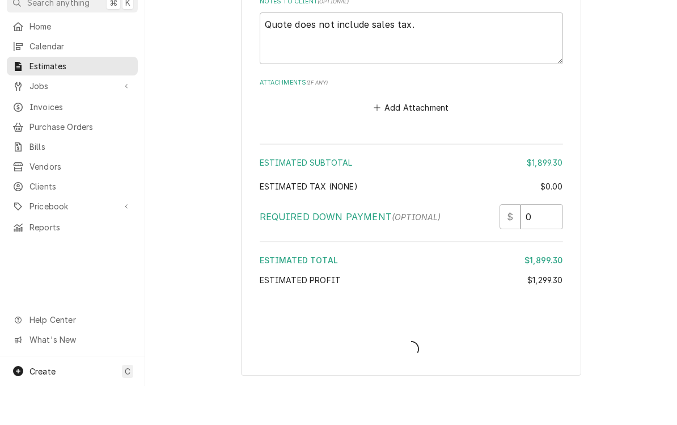
scroll to position [2333, 0]
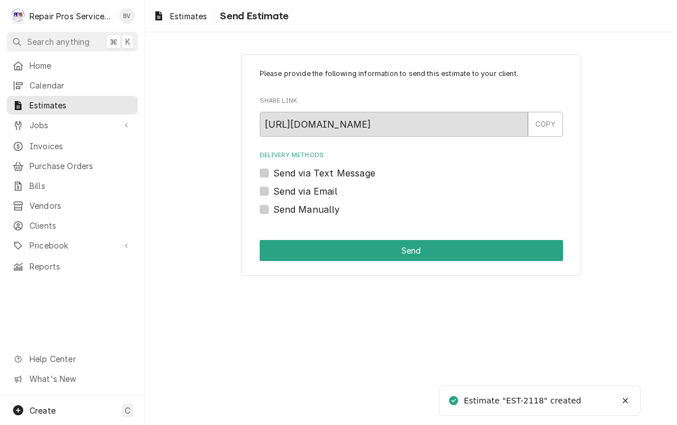
click at [273, 191] on label "Send via Email" at bounding box center [305, 191] width 64 height 14
click at [273, 191] on input "Send via Email" at bounding box center [424, 196] width 303 height 25
checkbox input "true"
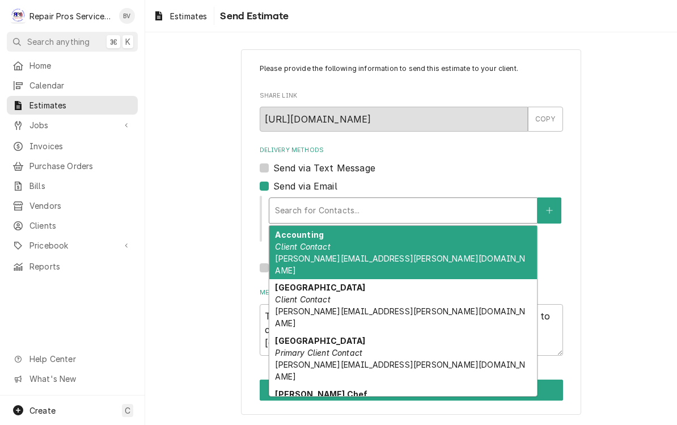
scroll to position [5, 0]
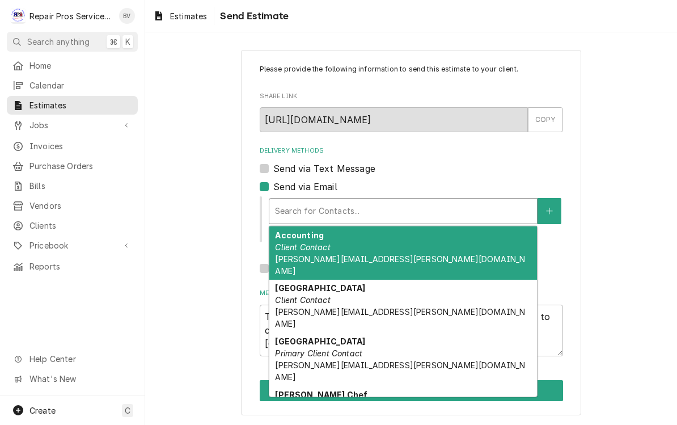
click at [316, 348] on em "Primary Client Contact" at bounding box center [318, 353] width 87 height 10
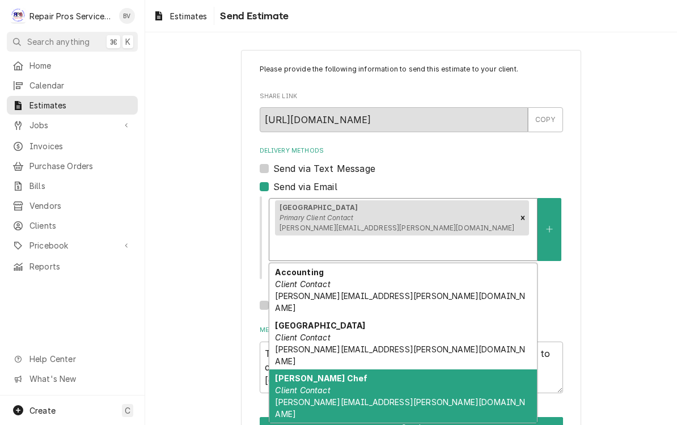
click at [313, 385] on em "Client Contact" at bounding box center [302, 390] width 55 height 10
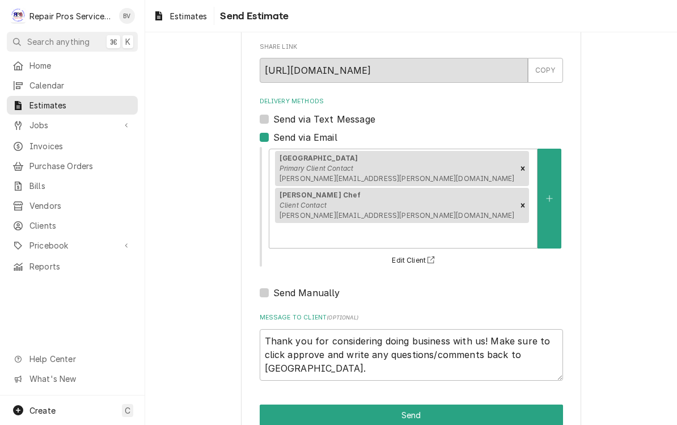
scroll to position [53, 0]
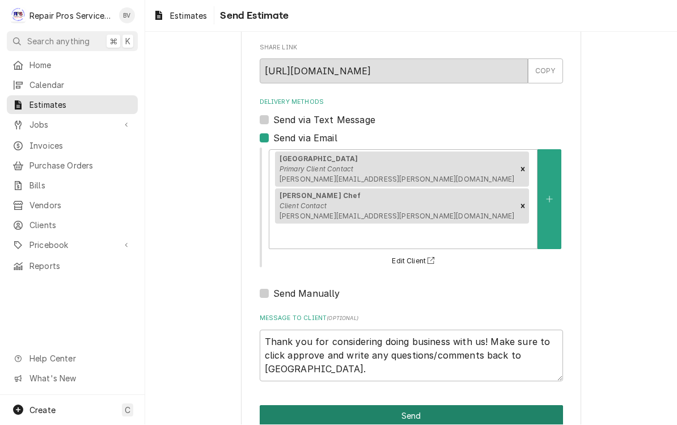
click at [401, 406] on button "Send" at bounding box center [411, 416] width 303 height 21
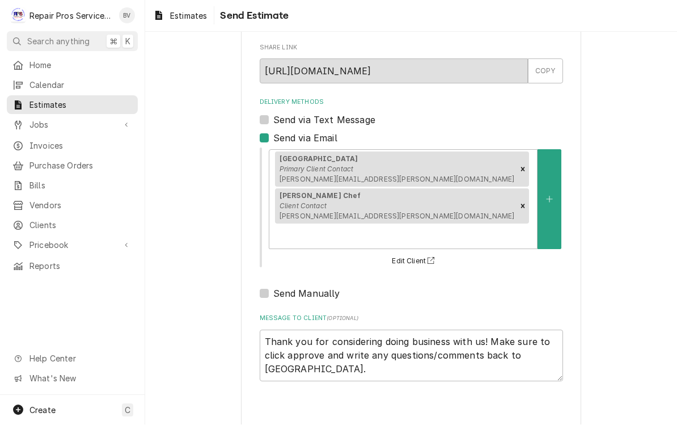
type textarea "x"
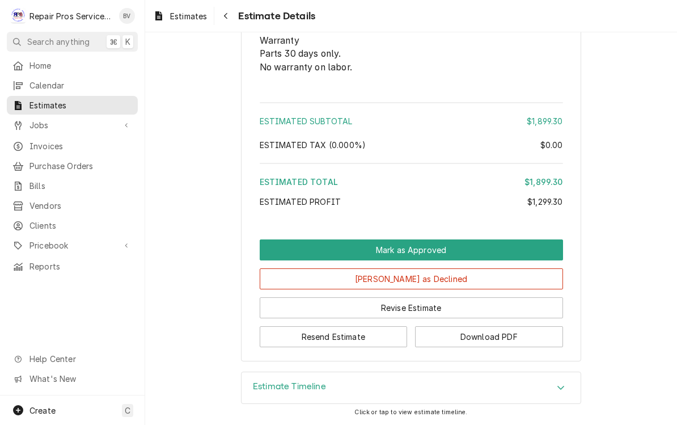
scroll to position [1929, 0]
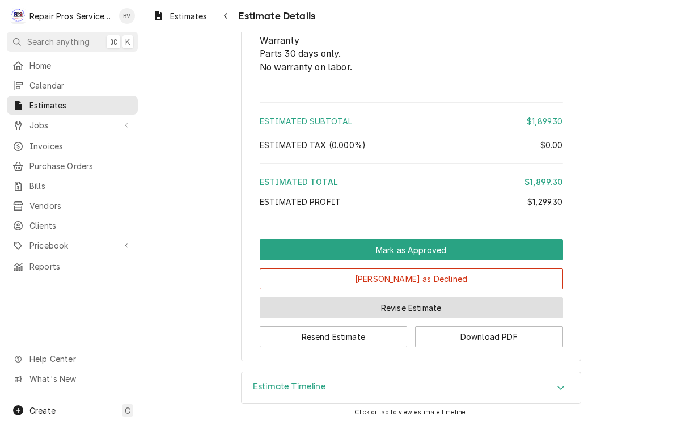
click at [412, 307] on button "Revise Estimate" at bounding box center [411, 307] width 303 height 21
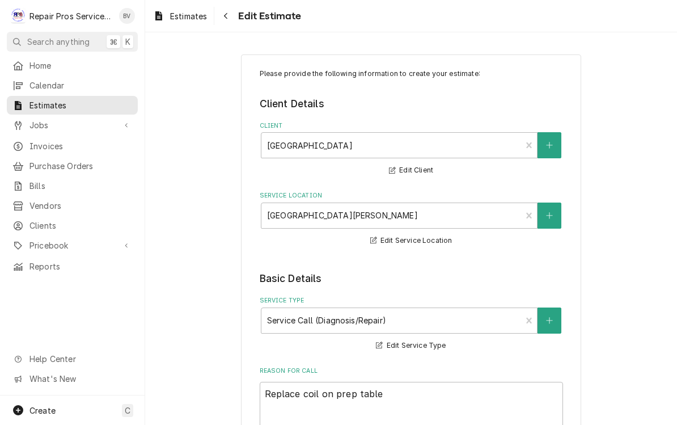
type textarea "x"
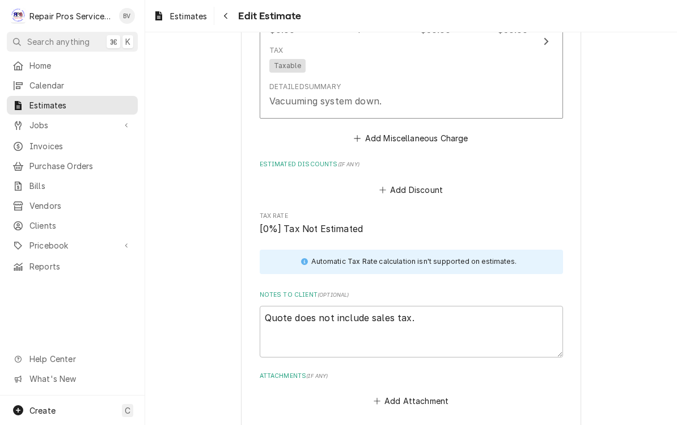
scroll to position [2082, 0]
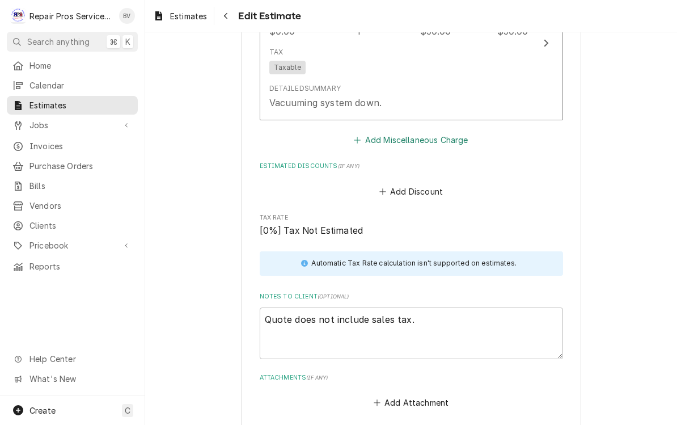
click at [421, 137] on button "Add Miscellaneous Charge" at bounding box center [411, 140] width 118 height 16
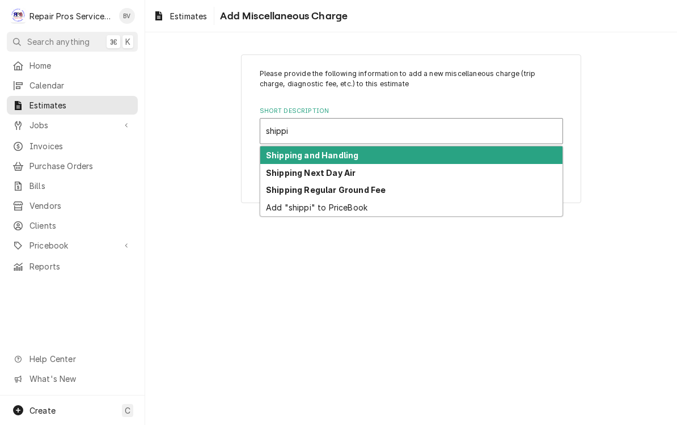
click at [335, 188] on strong "Shipping Regular Ground Fee" at bounding box center [326, 190] width 120 height 10
type input "shippi"
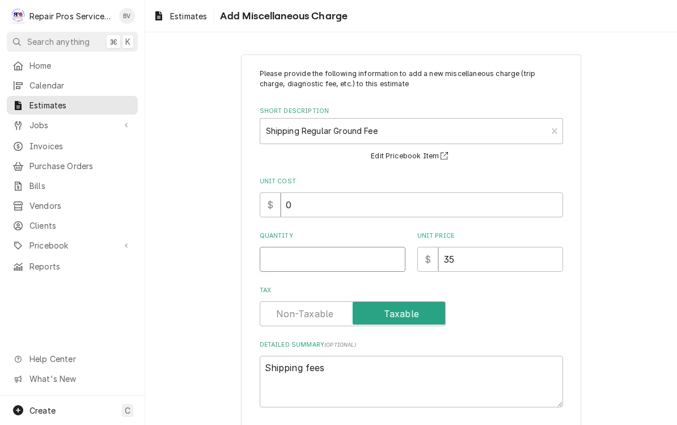
click at [290, 259] on input "Quantity" at bounding box center [333, 259] width 146 height 25
type textarea "x"
type input "1"
type textarea "x"
type input "1"
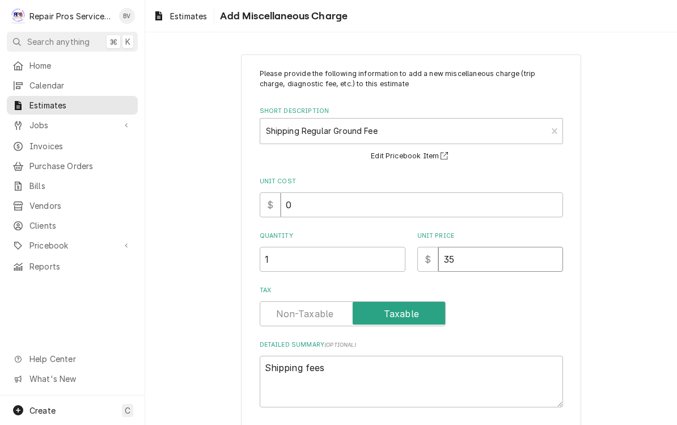
click at [468, 268] on input "35" at bounding box center [500, 259] width 125 height 25
type textarea "x"
type input "3"
type textarea "x"
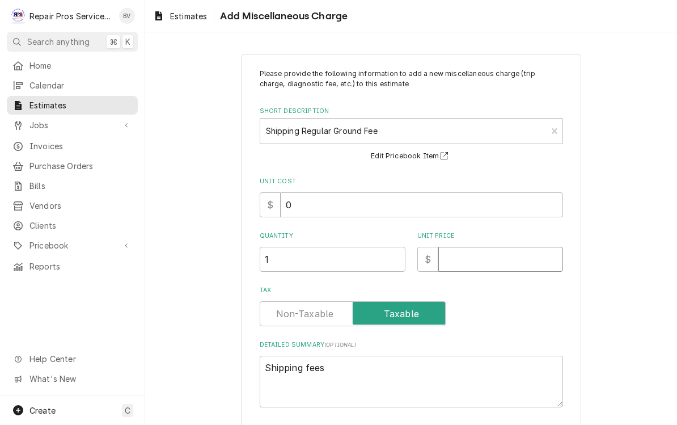
type input "1"
type textarea "x"
type input "13"
type textarea "x"
type input "135"
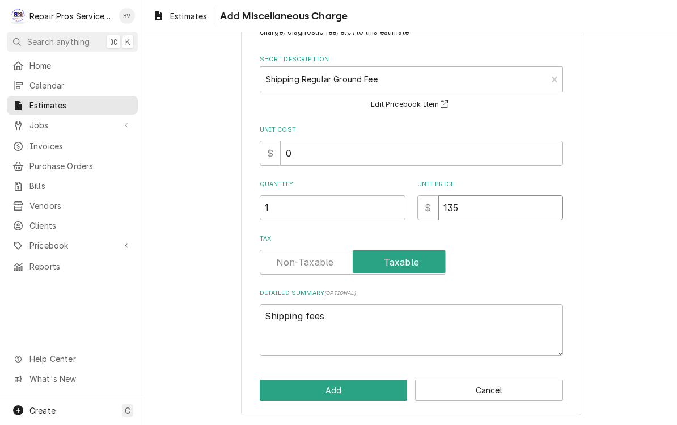
scroll to position [50, 0]
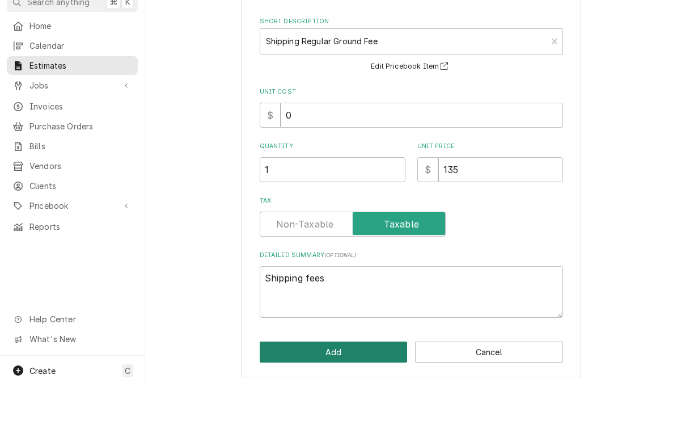
click at [339, 381] on button "Add" at bounding box center [334, 391] width 148 height 21
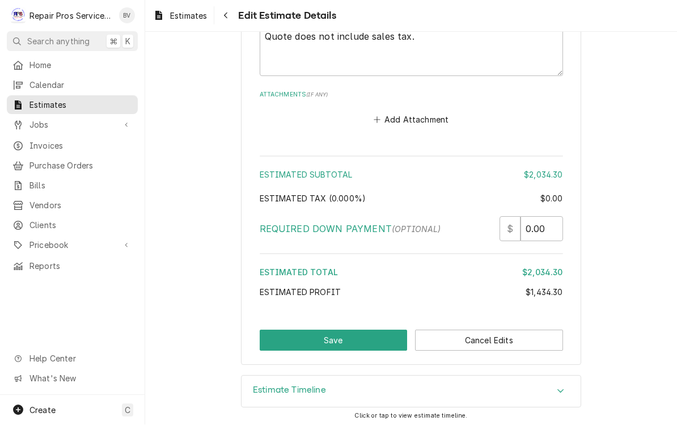
scroll to position [2524, 0]
click at [346, 331] on button "Save" at bounding box center [334, 341] width 148 height 21
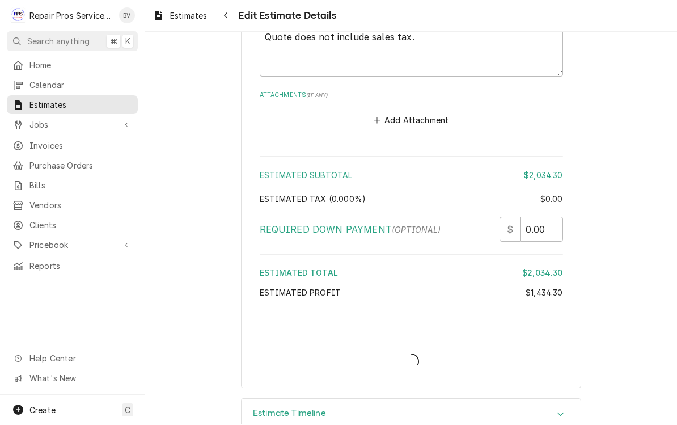
type textarea "x"
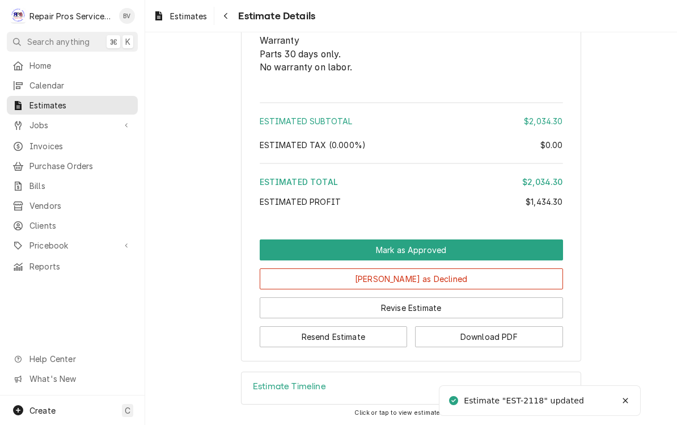
scroll to position [2067, 0]
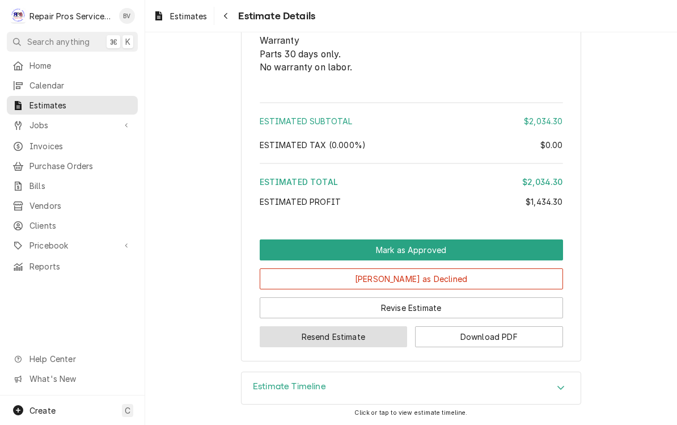
click at [344, 337] on button "Resend Estimate" at bounding box center [334, 336] width 148 height 21
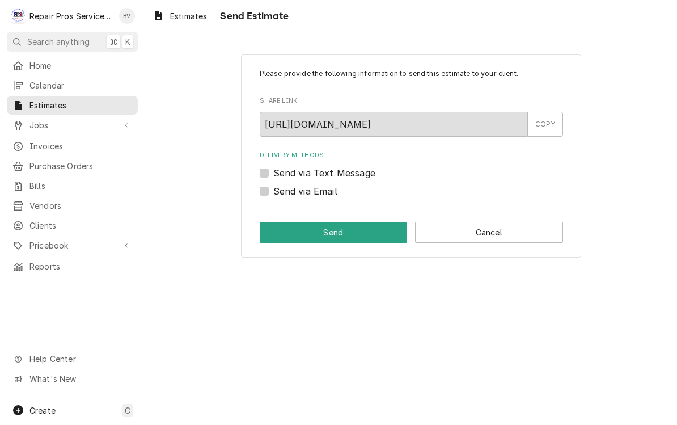
click at [273, 189] on label "Send via Email" at bounding box center [305, 191] width 64 height 14
click at [273, 189] on input "Send via Email" at bounding box center [424, 196] width 303 height 25
checkbox input "true"
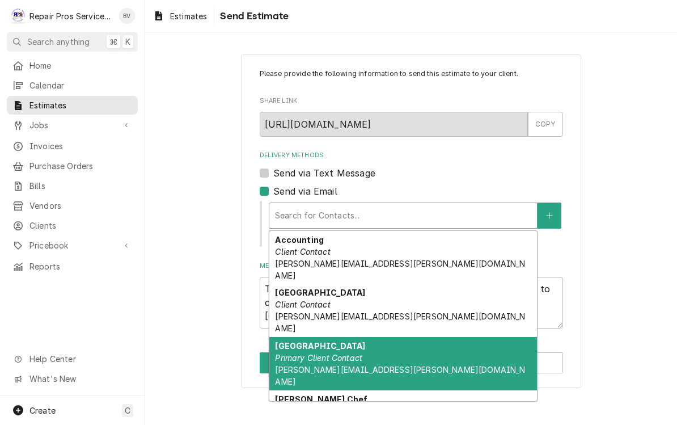
click at [328, 353] on em "Primary Client Contact" at bounding box center [318, 358] width 87 height 10
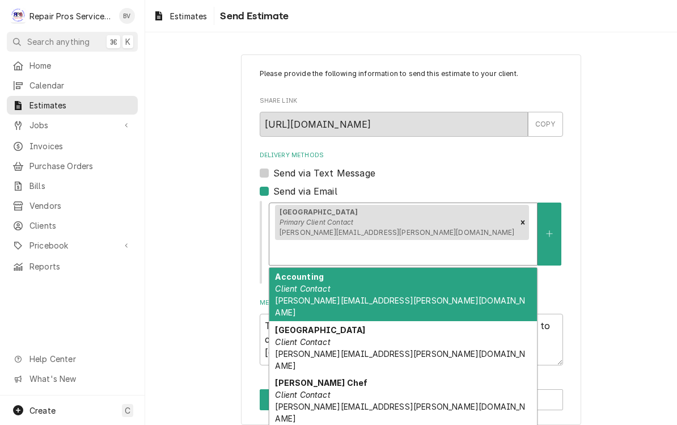
click at [315, 390] on em "Client Contact" at bounding box center [302, 395] width 55 height 10
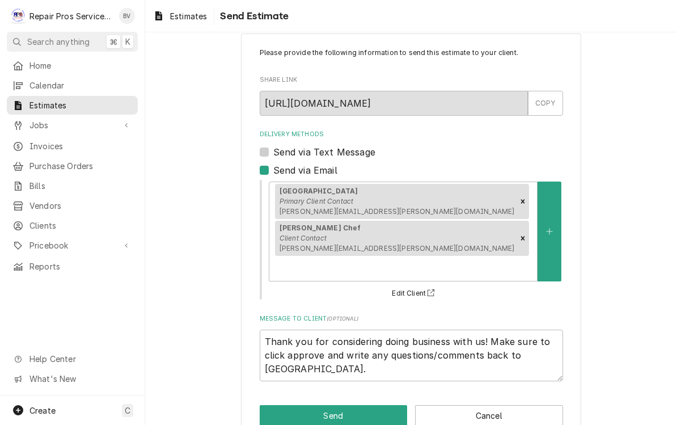
scroll to position [20, 0]
click at [337, 406] on button "Send" at bounding box center [334, 416] width 148 height 21
type textarea "x"
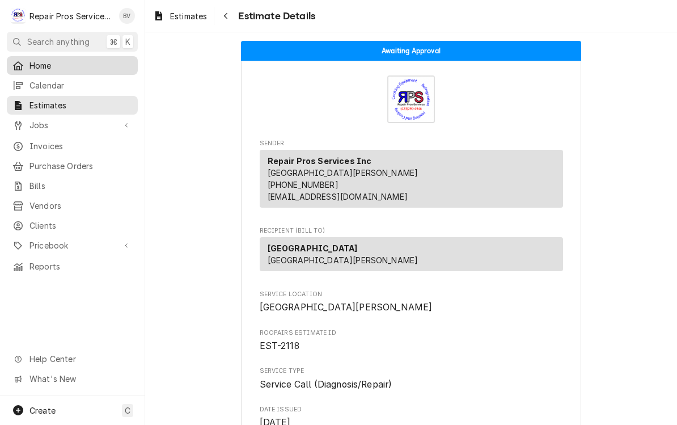
click at [38, 60] on span "Home" at bounding box center [80, 66] width 103 height 12
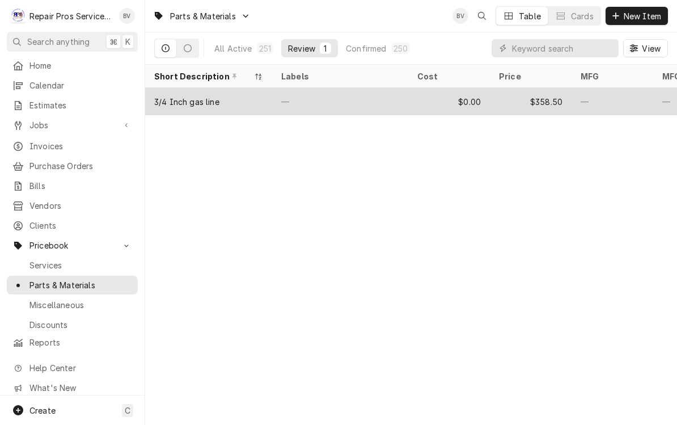
click at [357, 101] on div "—" at bounding box center [340, 101] width 136 height 27
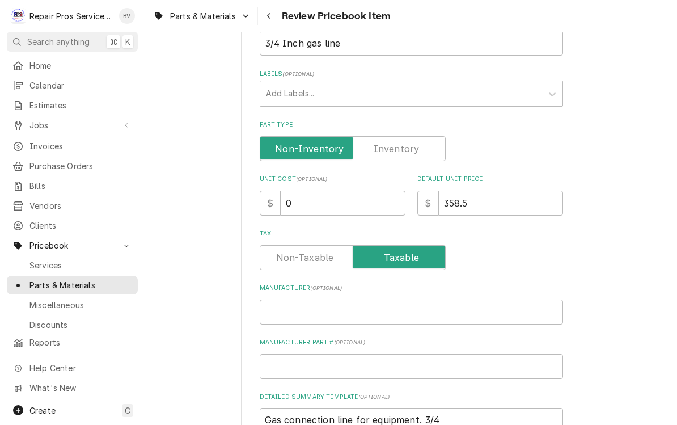
scroll to position [231, 0]
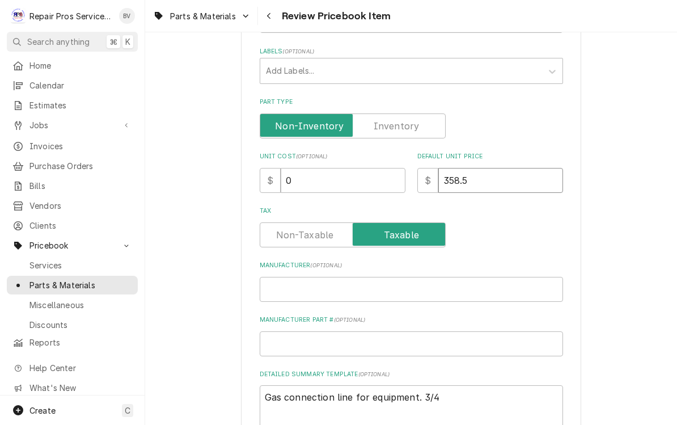
click at [488, 168] on input "358.5" at bounding box center [500, 180] width 125 height 25
type textarea "x"
type input "358"
type textarea "x"
type input "35"
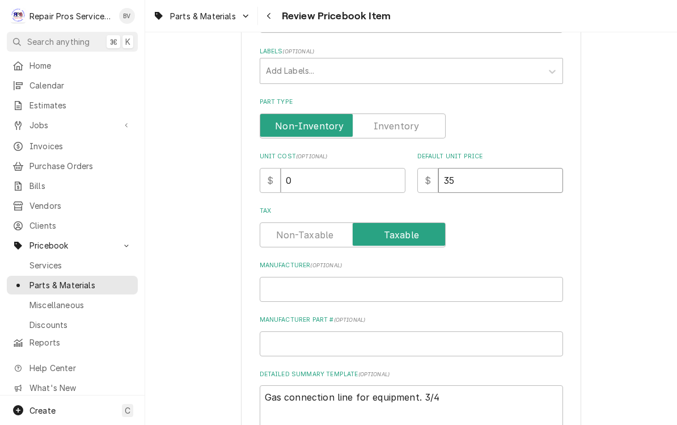
type textarea "x"
type input "3"
type textarea "x"
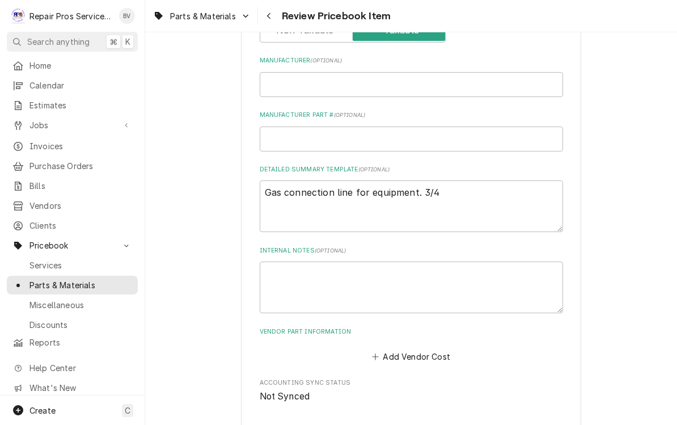
type textarea "x"
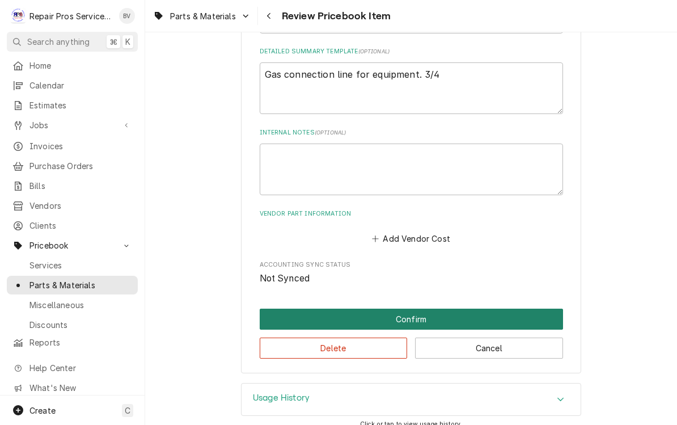
type input "0"
click at [411, 309] on button "Confirm" at bounding box center [411, 319] width 303 height 21
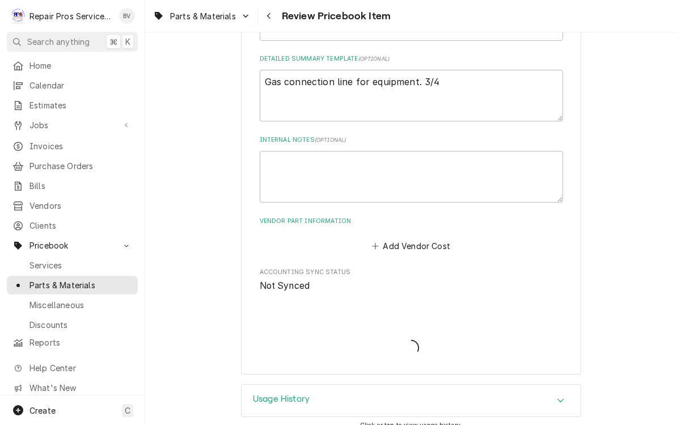
type textarea "x"
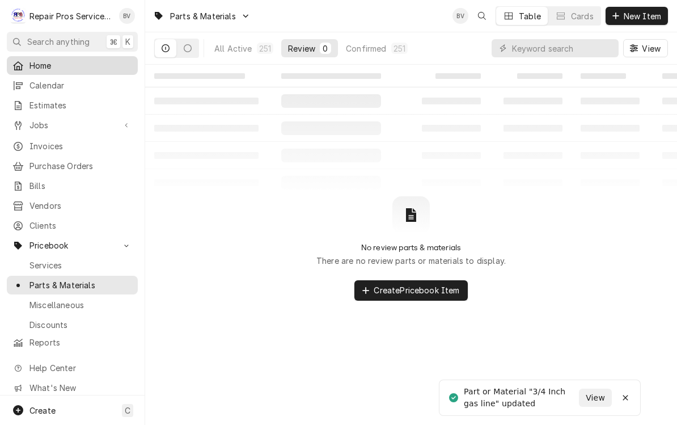
click at [44, 61] on span "Home" at bounding box center [80, 66] width 103 height 12
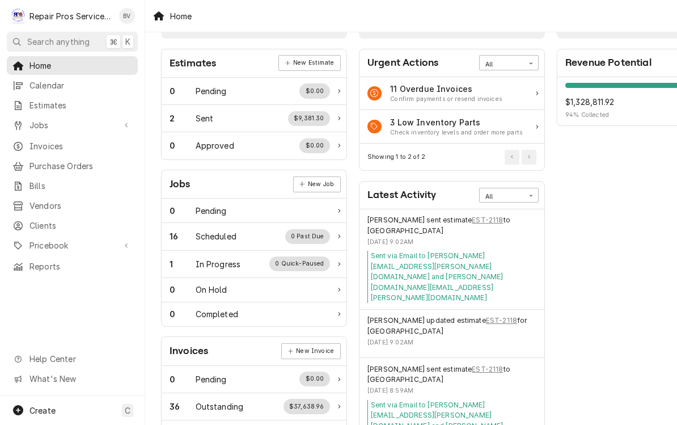
scroll to position [36, 4]
